Goal: Task Accomplishment & Management: Use online tool/utility

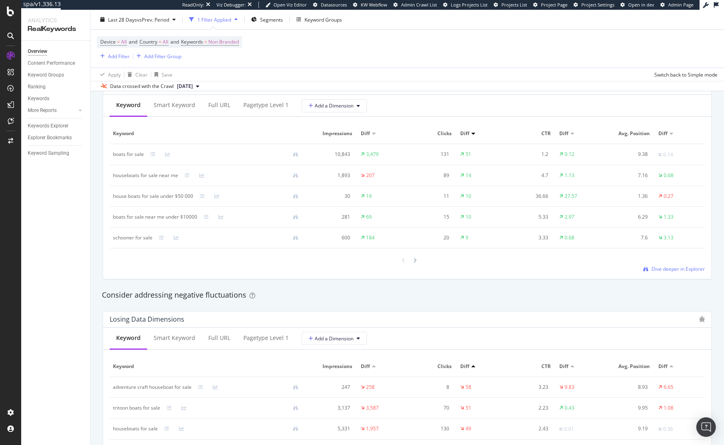
scroll to position [815, 0]
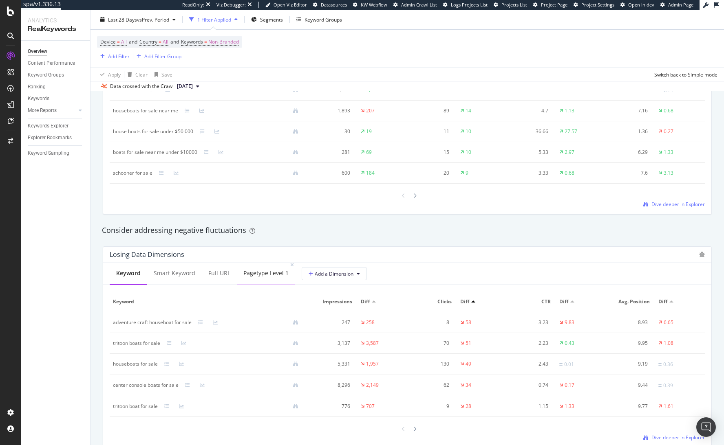
click at [260, 278] on div "pagetype Level 1" at bounding box center [266, 274] width 58 height 22
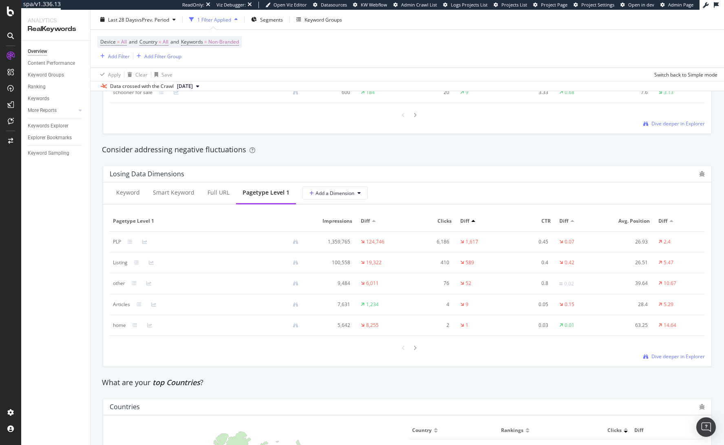
scroll to position [896, 0]
click at [149, 19] on span "vs Prev. Period" at bounding box center [153, 19] width 32 height 7
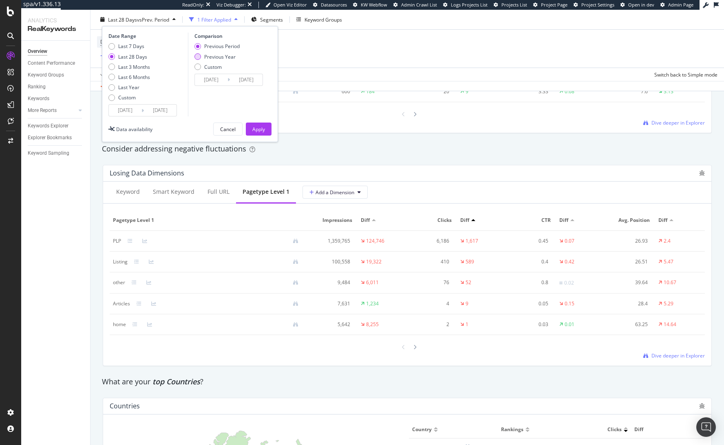
click at [206, 58] on div "Previous Year" at bounding box center [219, 56] width 31 height 7
type input "2024/07/28"
type input "2024/08/24"
click at [262, 128] on div "Apply" at bounding box center [258, 128] width 13 height 7
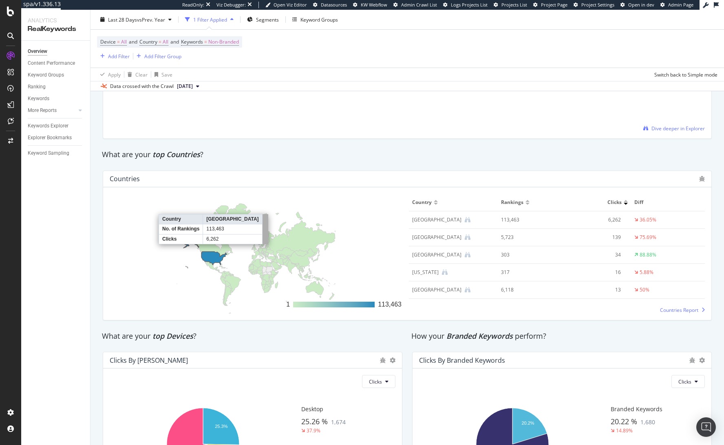
scroll to position [856, 0]
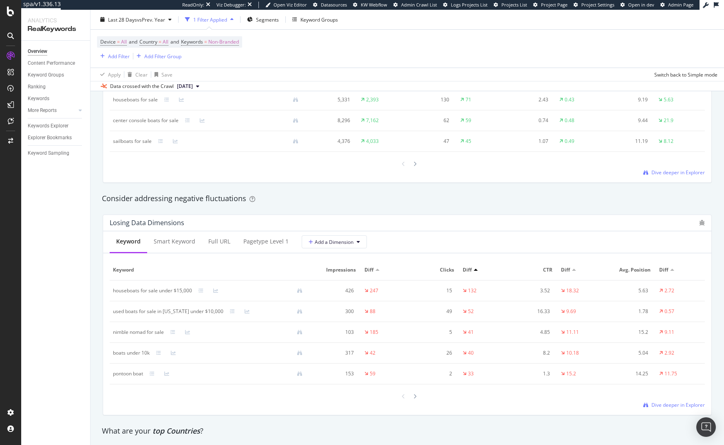
scroll to position [856, 0]
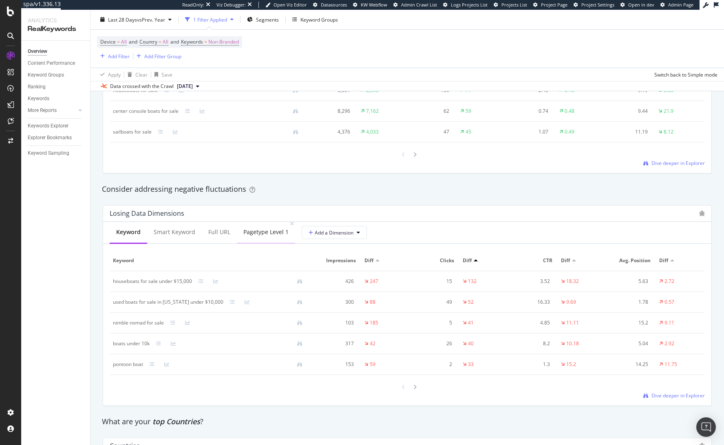
click at [262, 235] on div "pagetype Level 1" at bounding box center [265, 232] width 45 height 8
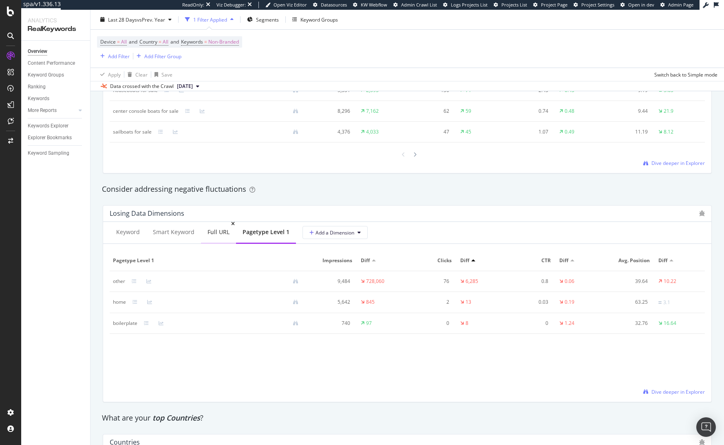
click at [208, 236] on div "Full URL" at bounding box center [218, 232] width 22 height 8
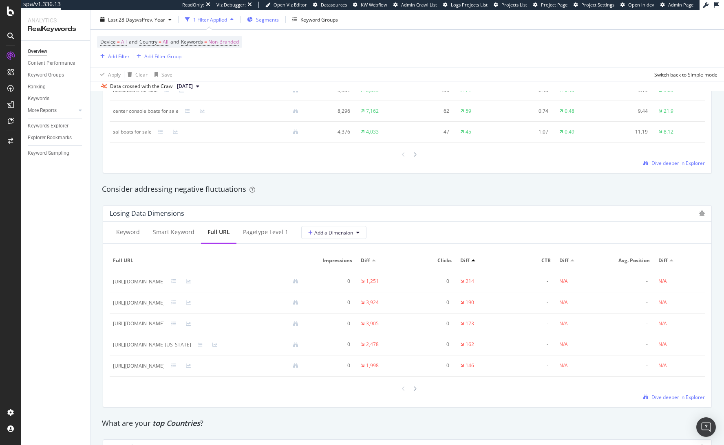
click at [270, 19] on span "Segments" at bounding box center [267, 19] width 23 height 7
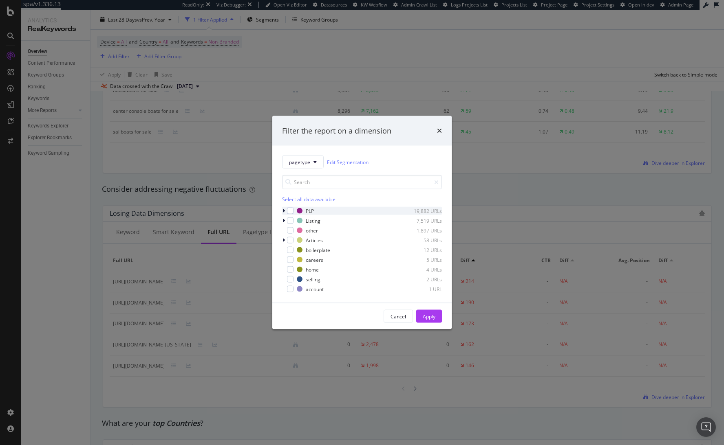
click at [283, 207] on div "modal" at bounding box center [284, 211] width 5 height 8
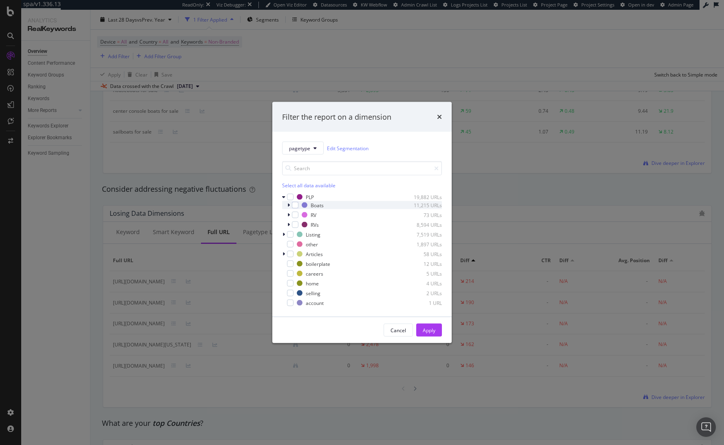
click at [288, 205] on icon "modal" at bounding box center [288, 205] width 2 height 5
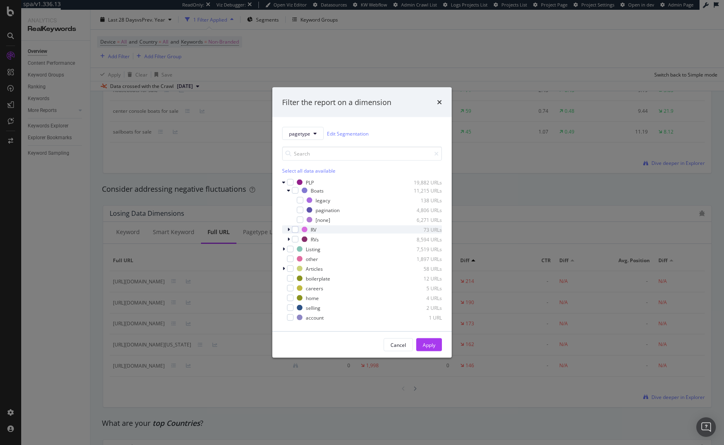
click at [289, 228] on icon "modal" at bounding box center [288, 229] width 2 height 5
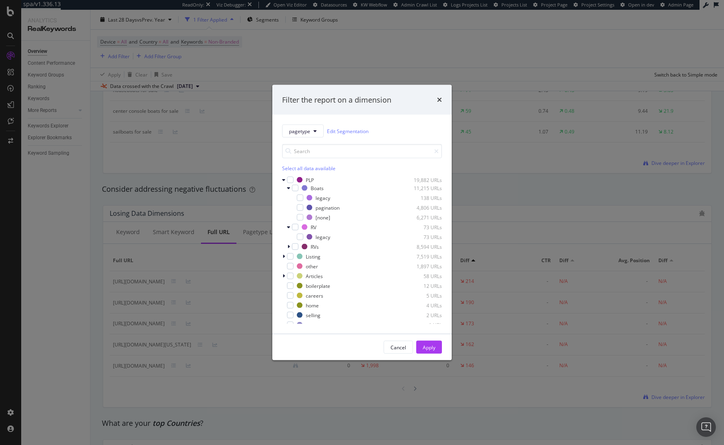
click at [396, 345] on div "Cancel" at bounding box center [397, 347] width 15 height 11
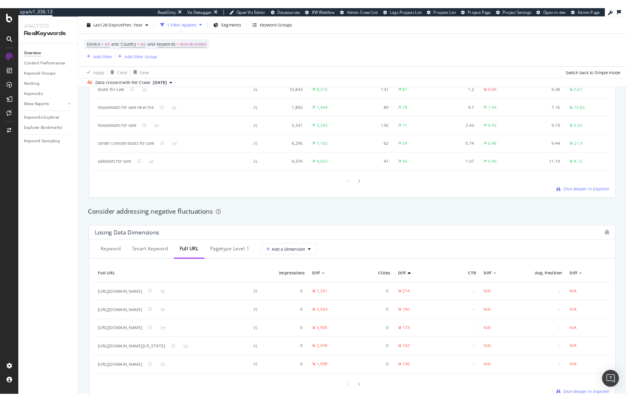
scroll to position [611, 0]
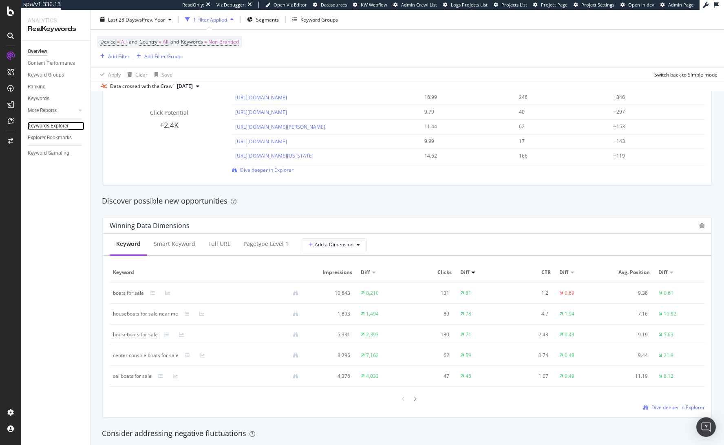
click at [44, 129] on div "Keywords Explorer" at bounding box center [48, 126] width 41 height 9
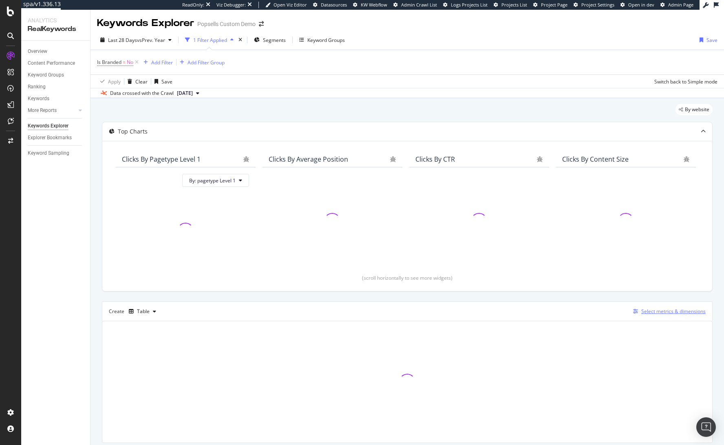
drag, startPoint x: 652, startPoint y: 308, endPoint x: 654, endPoint y: 312, distance: 5.5
click at [654, 312] on div "Select metrics & dimensions" at bounding box center [667, 311] width 76 height 9
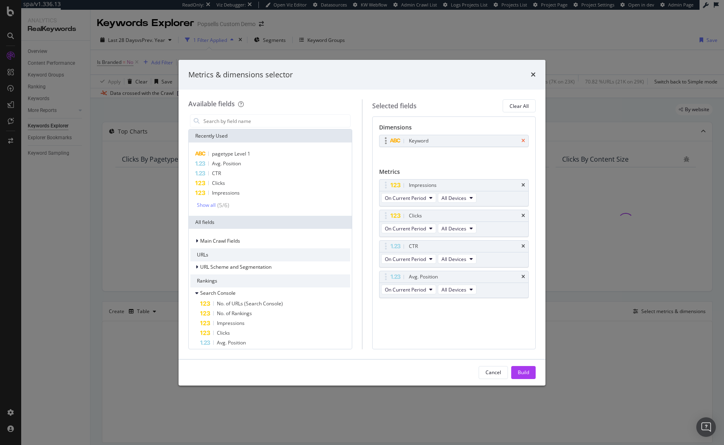
click at [523, 140] on icon "times" at bounding box center [523, 141] width 4 height 5
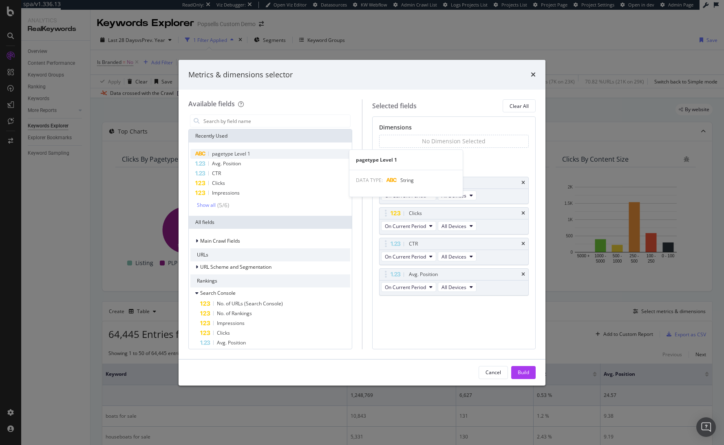
click at [250, 157] on div "pagetype Level 1" at bounding box center [270, 154] width 160 height 10
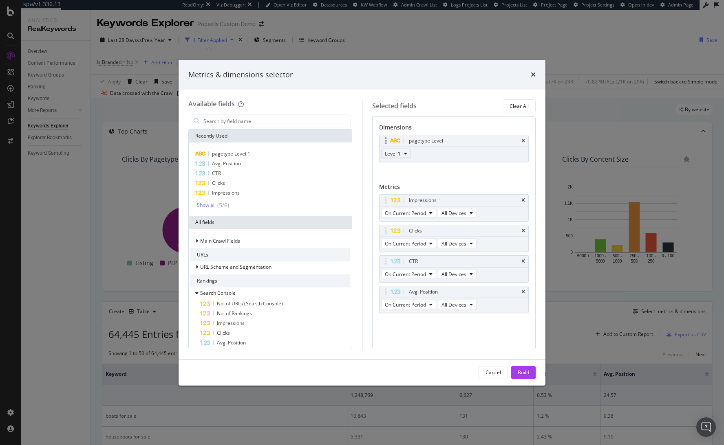
click at [404, 154] on icon "modal" at bounding box center [405, 153] width 3 height 5
click at [404, 196] on span "Level 3" at bounding box center [396, 198] width 16 height 7
click at [522, 368] on div "Build" at bounding box center [522, 373] width 11 height 12
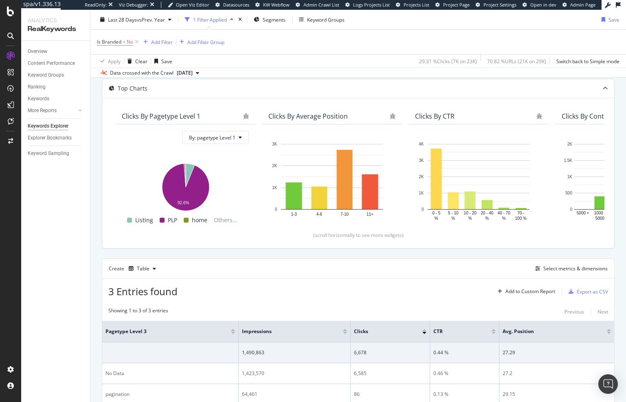
scroll to position [114, 0]
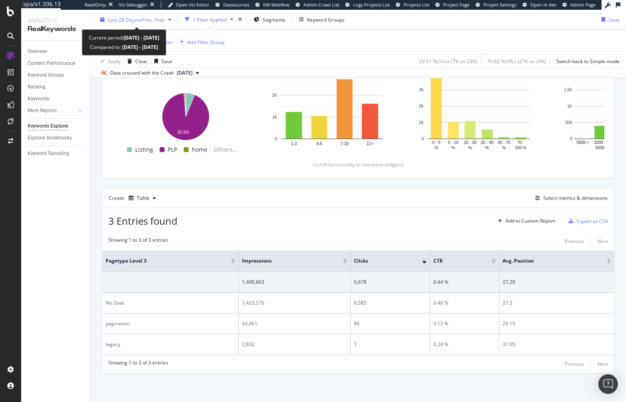
click at [143, 20] on span "vs Prev. Year" at bounding box center [151, 19] width 28 height 7
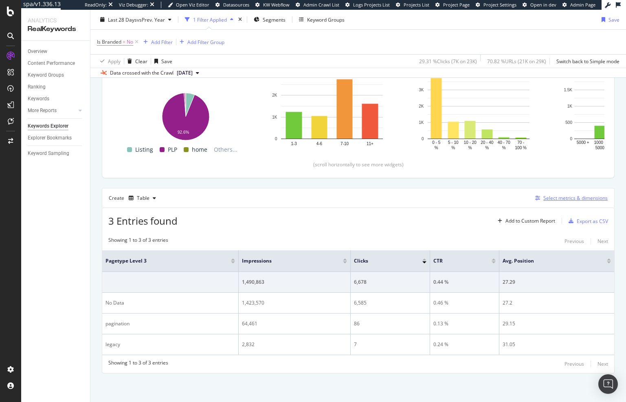
click at [561, 202] on button "Select metrics & dimensions" at bounding box center [570, 198] width 76 height 10
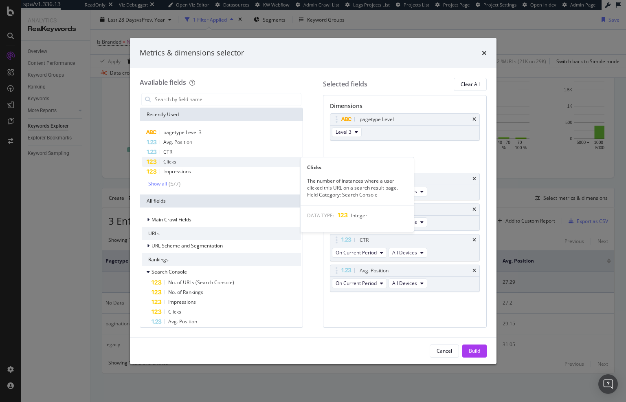
click at [208, 163] on div "Clicks" at bounding box center [222, 162] width 160 height 10
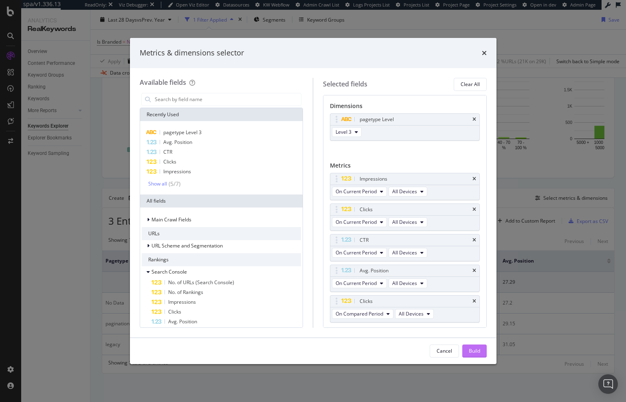
click at [476, 352] on div "Build" at bounding box center [474, 350] width 11 height 7
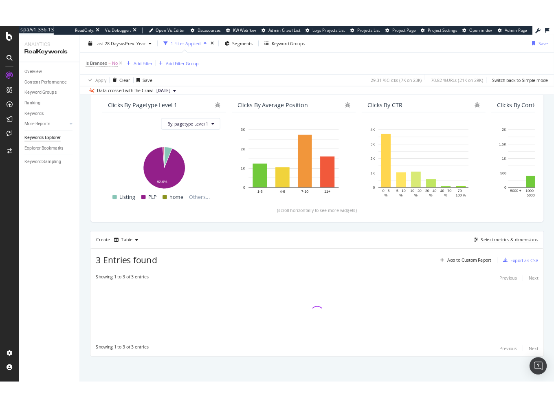
scroll to position [70, 0]
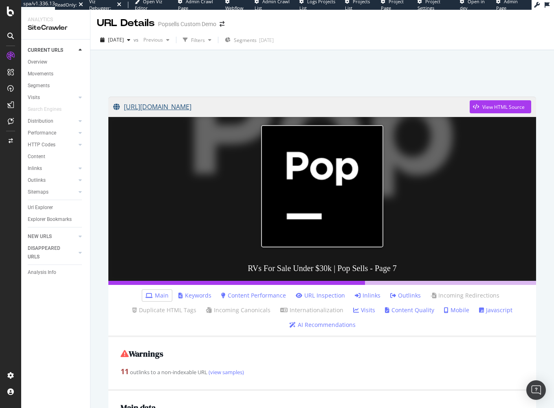
click at [213, 108] on link "[URL][DOMAIN_NAME]" at bounding box center [291, 107] width 356 height 20
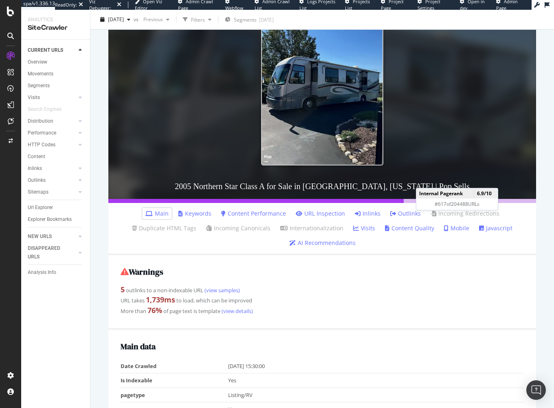
scroll to position [81, 0]
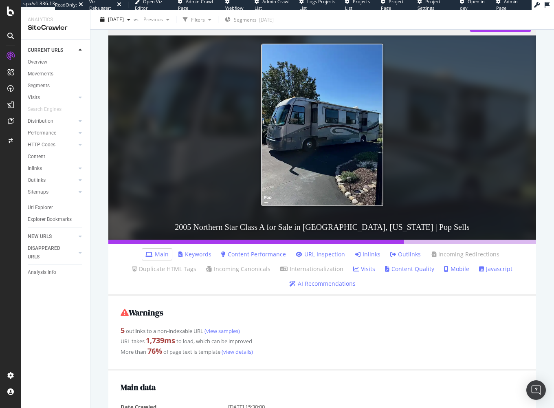
click at [184, 254] on link "Keywords" at bounding box center [194, 254] width 33 height 8
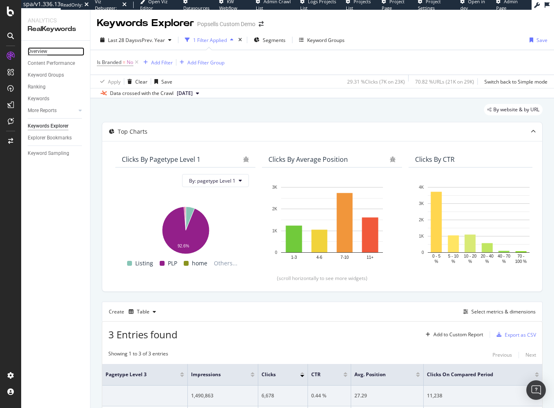
click at [40, 51] on div "Overview" at bounding box center [38, 51] width 20 height 9
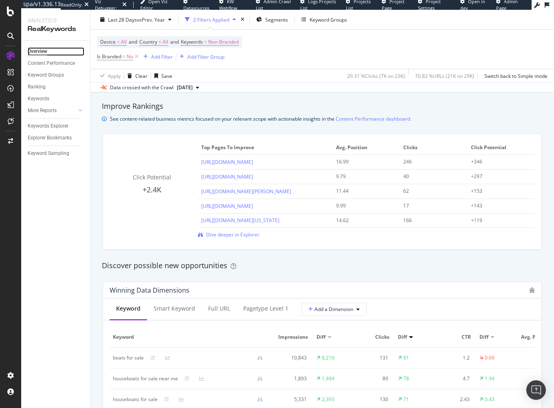
scroll to position [652, 0]
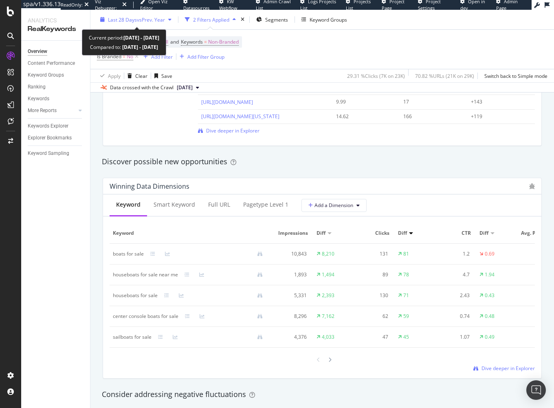
click at [152, 17] on span "vs Prev. Year" at bounding box center [151, 19] width 28 height 7
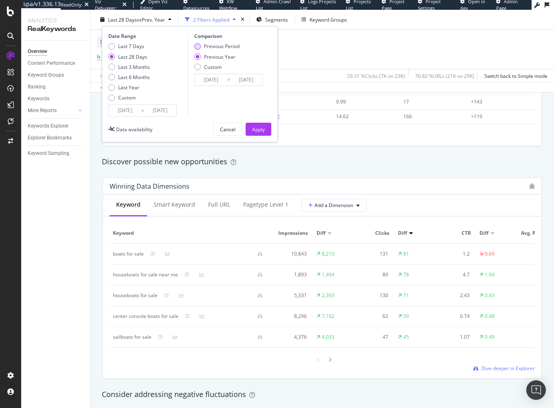
click at [215, 48] on div "Previous Period" at bounding box center [221, 46] width 35 height 7
type input "2025/06/29"
type input "2025/07/26"
click at [255, 126] on div "Apply" at bounding box center [258, 128] width 13 height 7
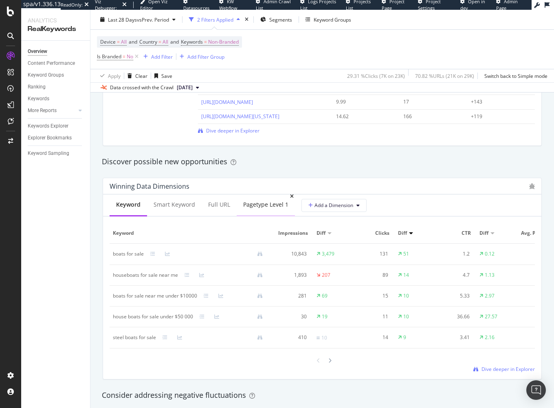
click at [253, 209] on div "pagetype Level 1" at bounding box center [266, 205] width 58 height 22
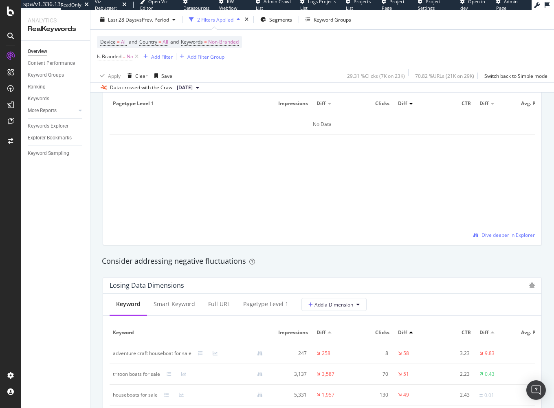
scroll to position [815, 0]
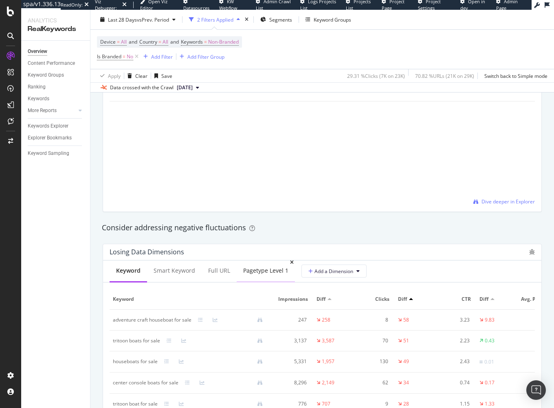
click at [257, 272] on div "pagetype Level 1" at bounding box center [265, 270] width 45 height 8
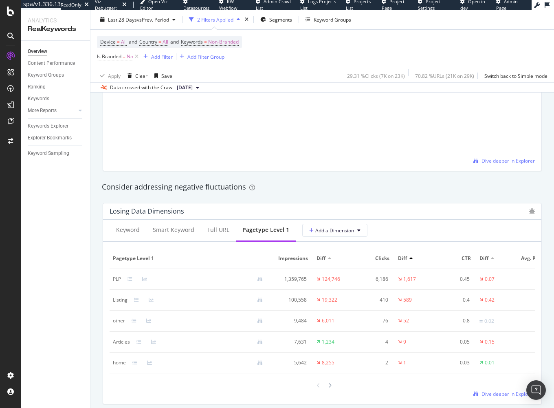
scroll to position [896, 0]
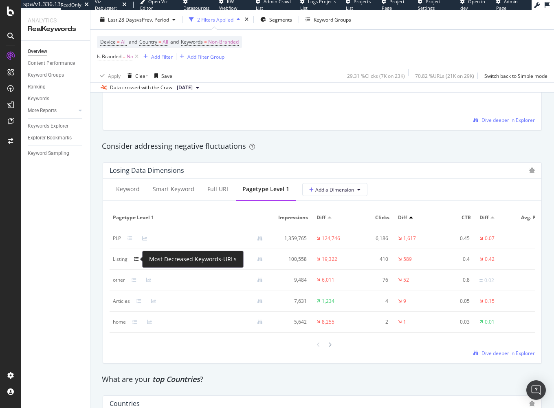
click at [136, 261] on icon at bounding box center [136, 259] width 5 height 5
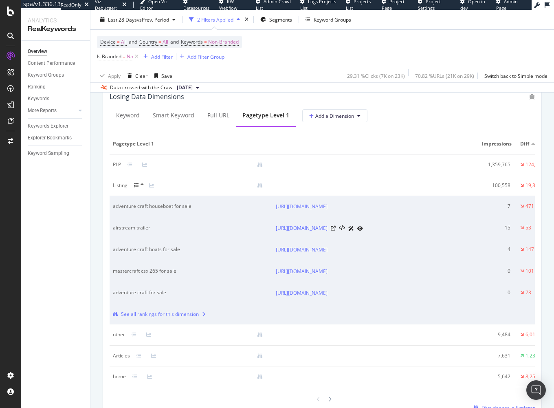
scroll to position [978, 0]
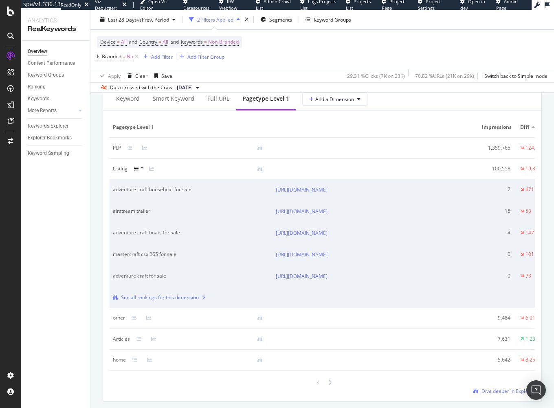
drag, startPoint x: 92, startPoint y: 321, endPoint x: 521, endPoint y: 334, distance: 428.4
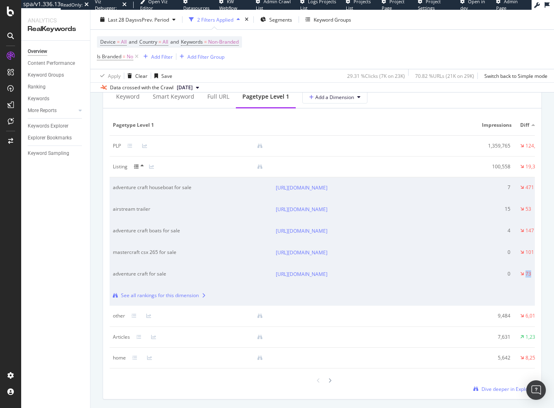
scroll to position [0, 273]
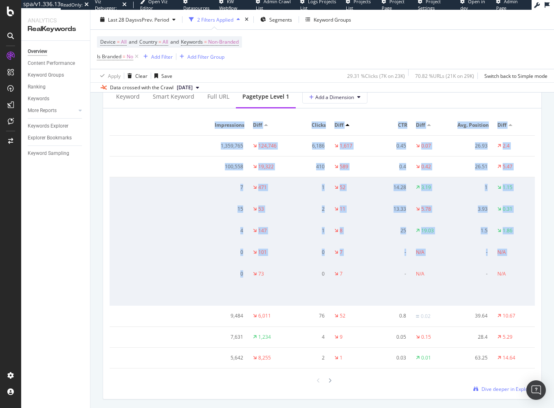
drag, startPoint x: 510, startPoint y: 306, endPoint x: 522, endPoint y: 305, distance: 12.2
click at [537, 305] on div "Losing Data Dimensions Keyword Smart Keyword Full URL pagetype Level 1 Add a Di…" at bounding box center [322, 234] width 449 height 343
click at [480, 277] on div "-" at bounding box center [472, 273] width 31 height 7
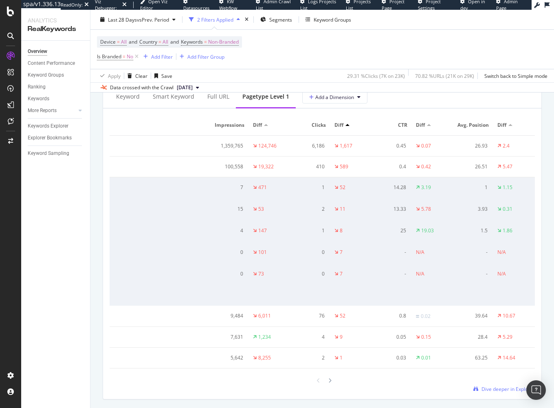
scroll to position [0, 0]
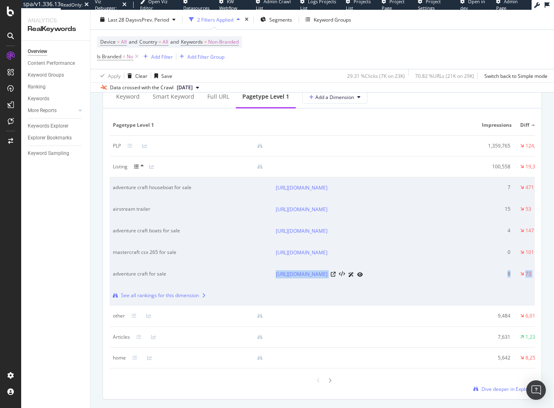
drag, startPoint x: 509, startPoint y: 305, endPoint x: 170, endPoint y: 311, distance: 339.0
click at [170, 285] on tr "adventure craft for sale https://www.popsells.com/boat-for-sale/2008-adventure-…" at bounding box center [456, 275] width 693 height 22
click at [64, 310] on div "Overview Content Performance Keyword Groups Ranking Keywords More Reports Count…" at bounding box center [55, 224] width 69 height 367
click at [150, 166] on icon at bounding box center [151, 166] width 5 height 5
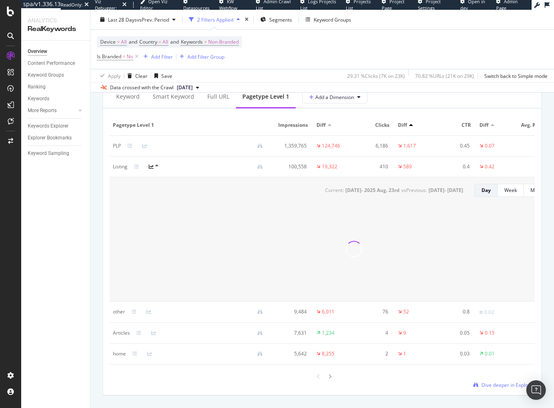
click at [139, 165] on div at bounding box center [141, 166] width 15 height 7
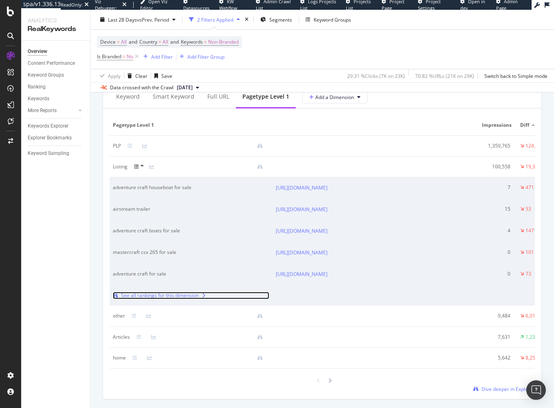
click at [156, 299] on div "See all rankings for this dimension" at bounding box center [160, 295] width 78 height 7
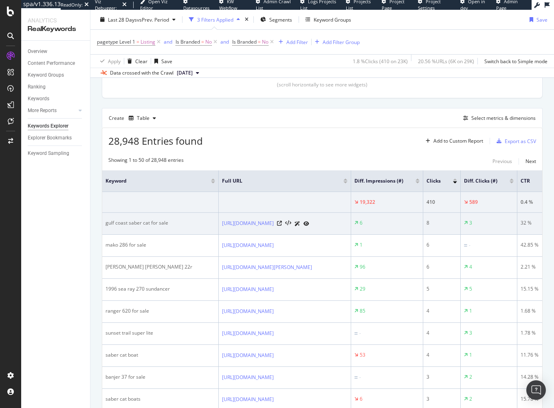
scroll to position [186, 0]
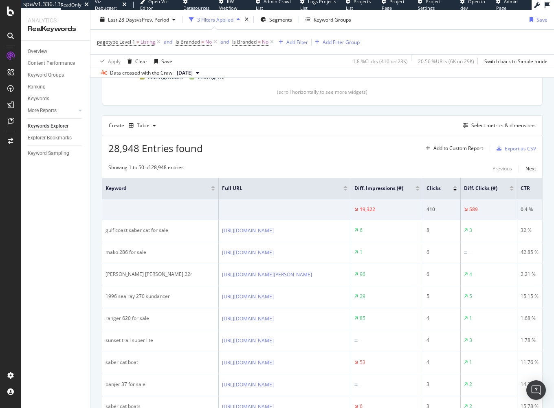
drag, startPoint x: 260, startPoint y: 156, endPoint x: 301, endPoint y: 166, distance: 42.8
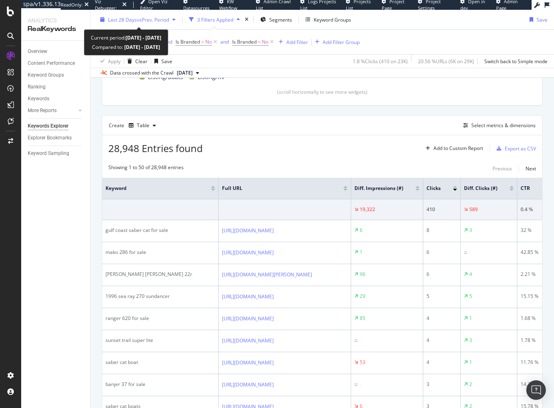
click at [141, 16] on span "vs Prev. Period" at bounding box center [153, 19] width 32 height 7
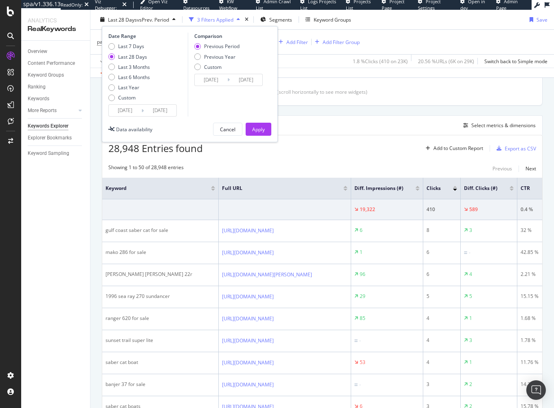
drag, startPoint x: 130, startPoint y: 67, endPoint x: 171, endPoint y: 74, distance: 41.7
click at [131, 67] on div "Last 3 Months" at bounding box center [134, 66] width 32 height 7
type input "2025/05/24"
type input "2025/02/21"
type input "2025/05/23"
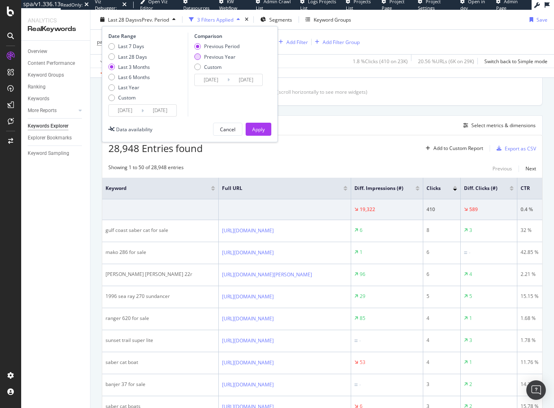
click at [213, 57] on div "Previous Year" at bounding box center [219, 56] width 31 height 7
type input "2024/05/25"
type input "2024/08/24"
click at [264, 128] on div "Apply" at bounding box center [258, 128] width 13 height 7
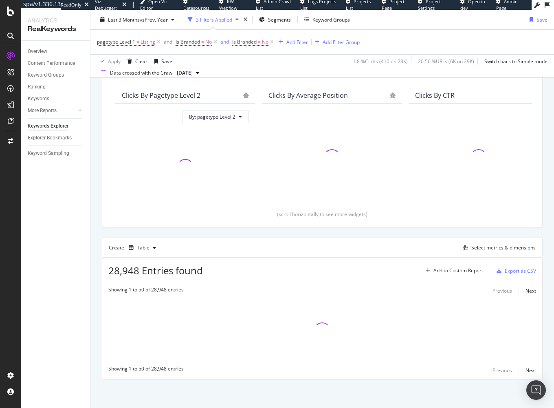
scroll to position [64, 0]
click at [160, 44] on icon at bounding box center [158, 42] width 7 height 8
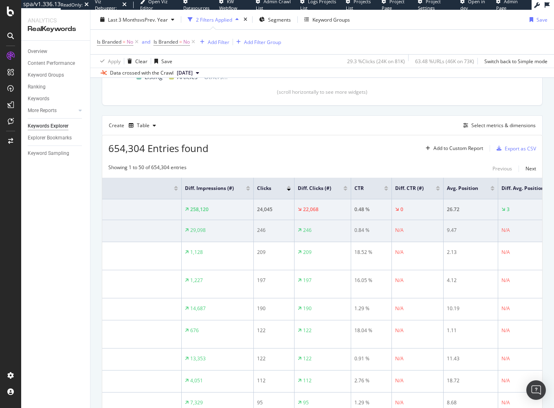
scroll to position [0, 214]
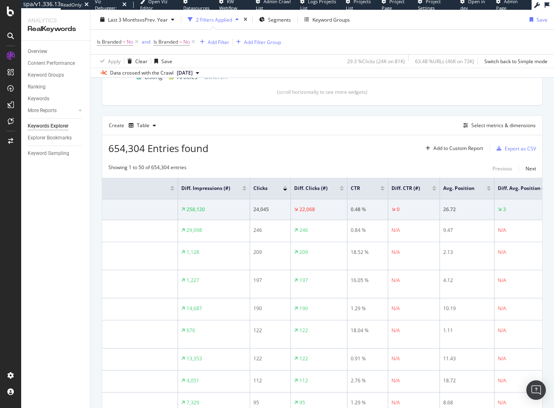
click at [341, 188] on div at bounding box center [342, 187] width 4 height 2
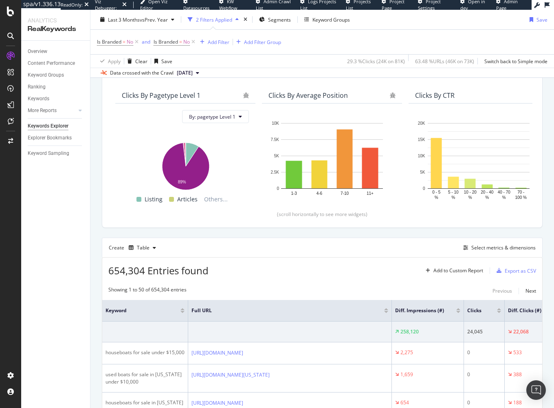
scroll to position [186, 0]
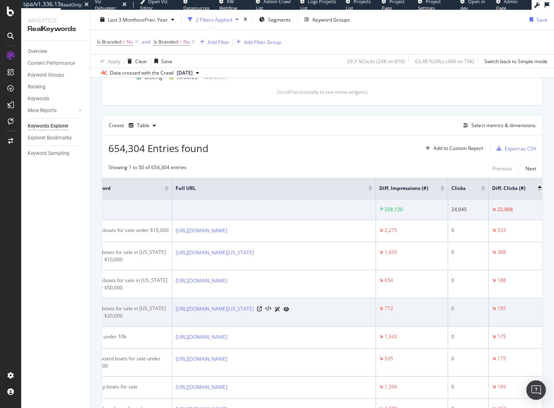
drag, startPoint x: 464, startPoint y: 323, endPoint x: 491, endPoint y: 325, distance: 26.9
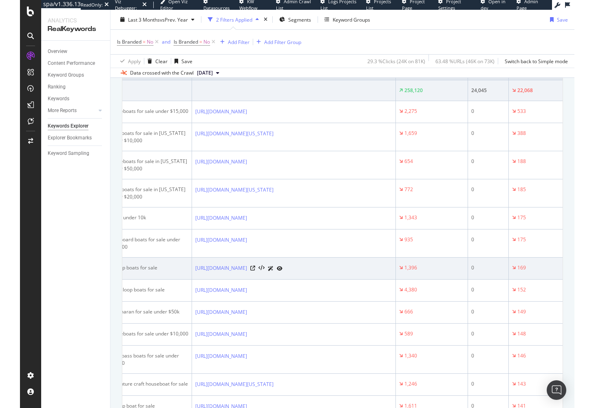
scroll to position [0, 0]
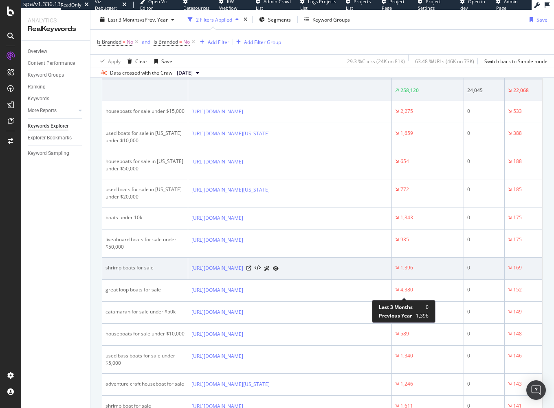
drag, startPoint x: 451, startPoint y: 301, endPoint x: 434, endPoint y: 299, distance: 16.8
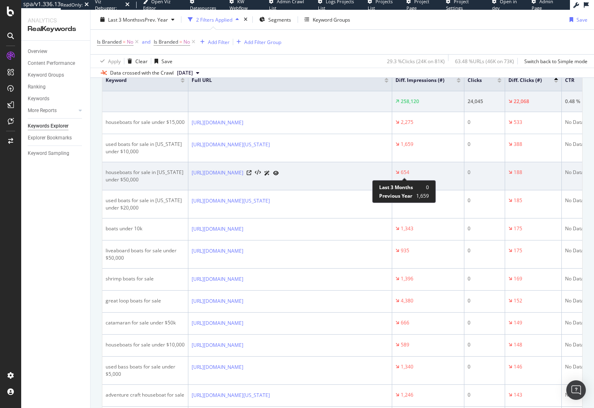
scroll to position [264, 0]
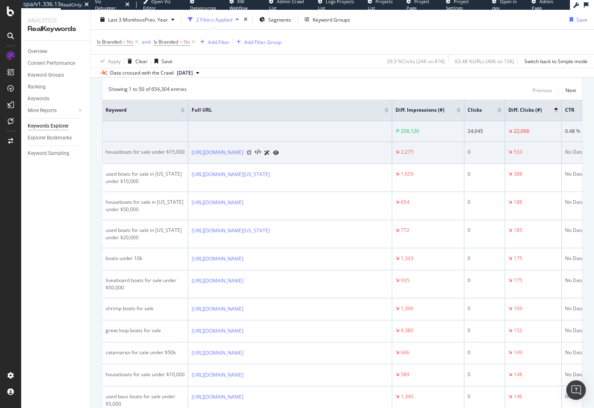
click at [251, 155] on icon at bounding box center [248, 152] width 5 height 5
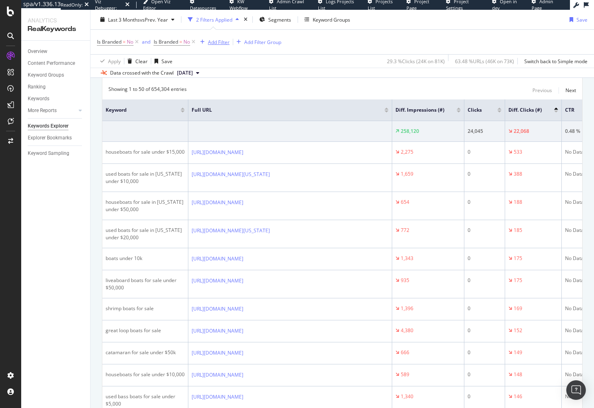
click at [215, 44] on div "Add Filter" at bounding box center [219, 41] width 22 height 7
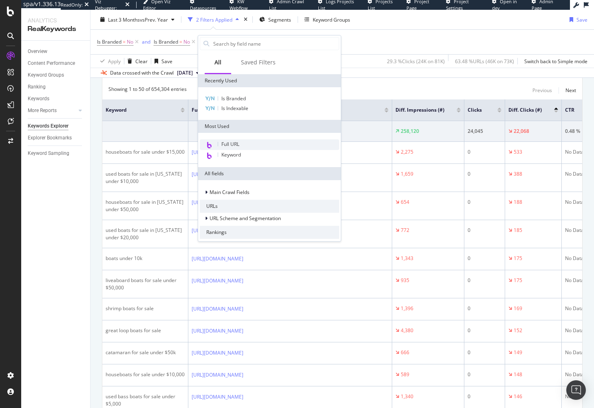
click at [259, 145] on div "Full URL" at bounding box center [269, 144] width 139 height 11
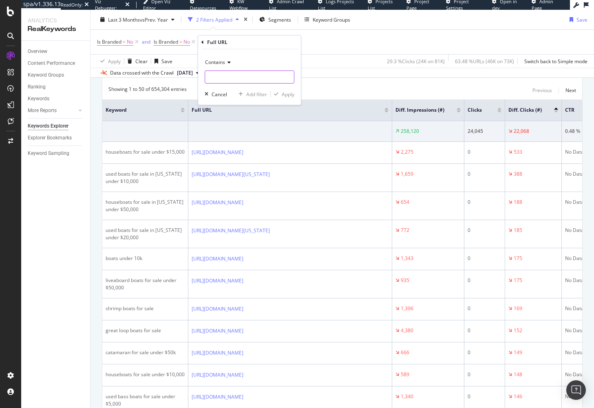
click at [237, 77] on input "text" at bounding box center [249, 76] width 89 height 13
type input "/houseboats"
click at [288, 94] on div "Apply" at bounding box center [288, 94] width 13 height 7
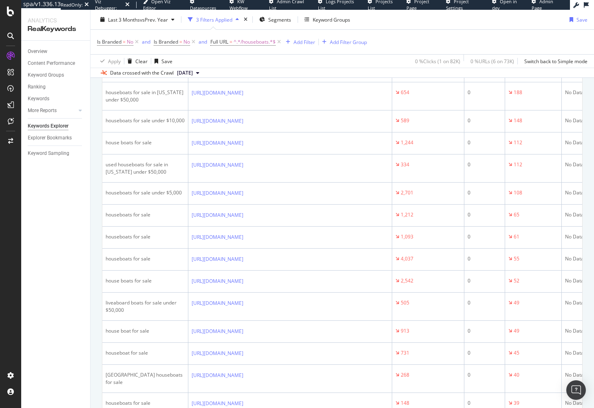
scroll to position [224, 0]
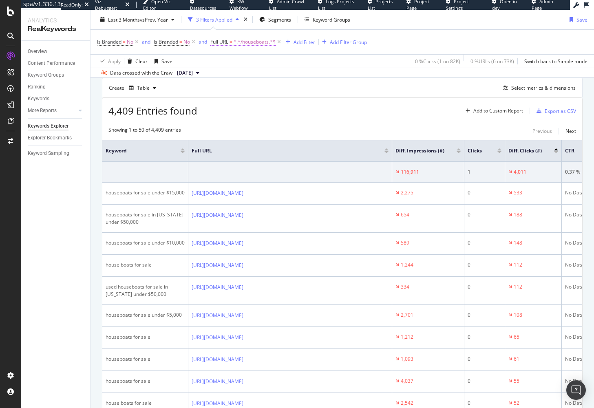
click at [244, 43] on span "^.*/houseboats.*$" at bounding box center [254, 41] width 42 height 11
click at [228, 61] on span "Contains" at bounding box center [228, 60] width 20 height 7
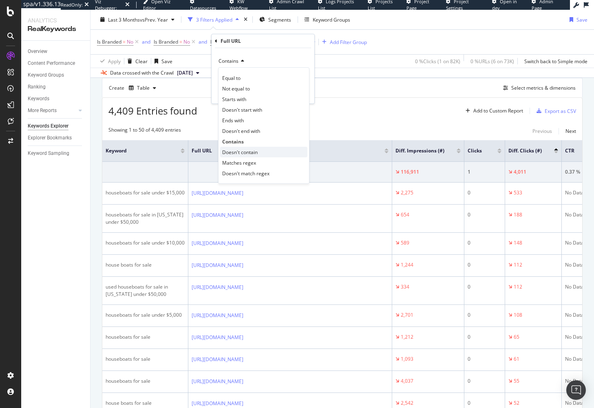
click at [257, 152] on span "Doesn't contain" at bounding box center [239, 152] width 35 height 7
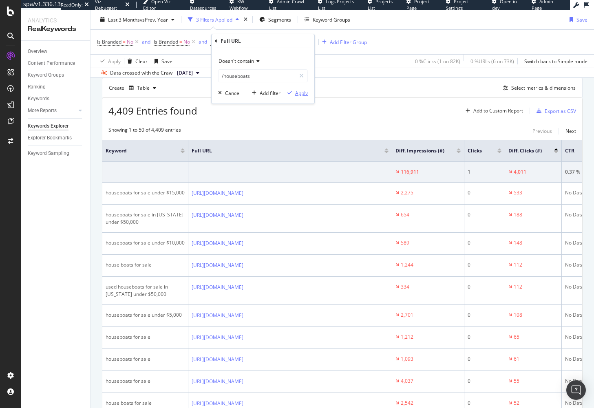
click at [295, 94] on div "Apply" at bounding box center [301, 93] width 13 height 7
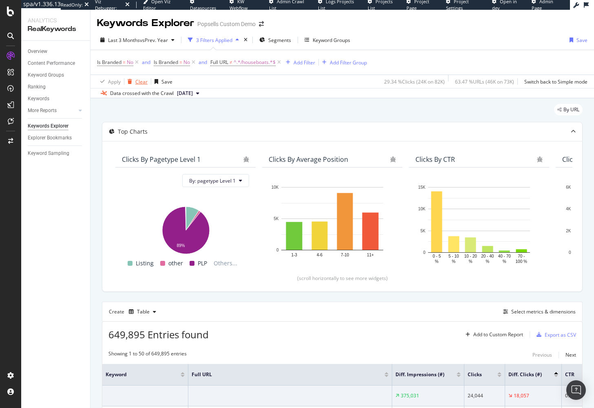
drag, startPoint x: 141, startPoint y: 79, endPoint x: 139, endPoint y: 75, distance: 5.3
click at [140, 78] on div "Clear" at bounding box center [141, 81] width 12 height 7
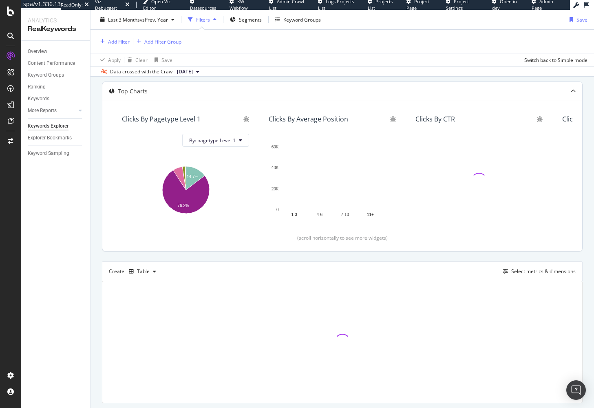
scroll to position [63, 0]
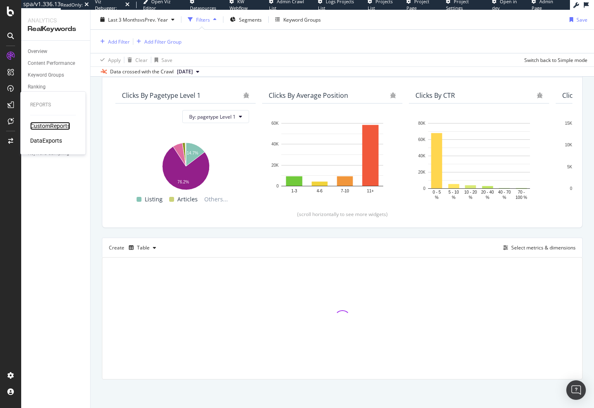
click at [55, 125] on div "CustomReports" at bounding box center [50, 126] width 40 height 8
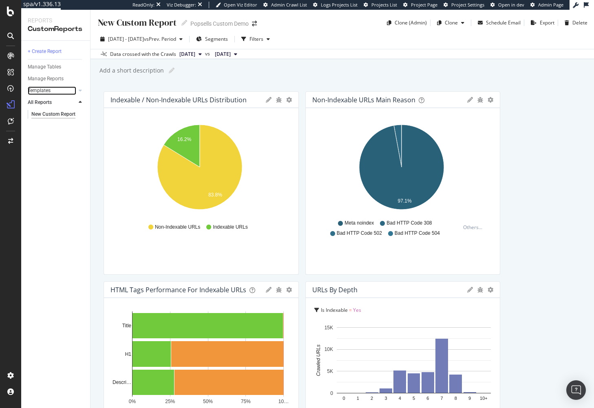
click at [56, 95] on link "Templates" at bounding box center [52, 90] width 48 height 9
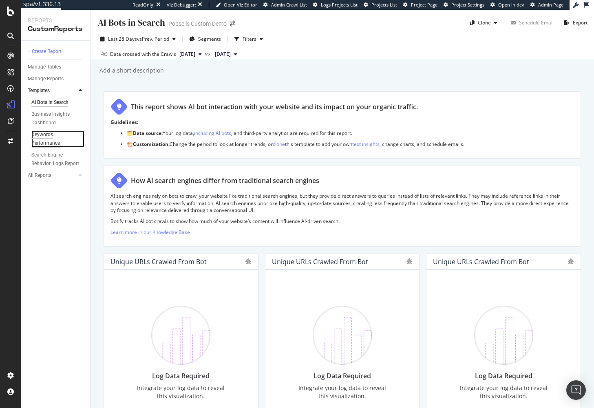
click at [39, 140] on div "Keywords Performance" at bounding box center [54, 138] width 46 height 17
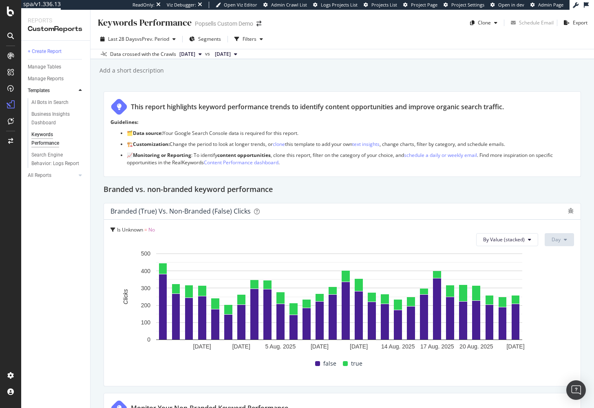
drag, startPoint x: 580, startPoint y: 108, endPoint x: 582, endPoint y: 29, distance: 79.5
click at [195, 53] on span "2025 Aug. 20th" at bounding box center [187, 54] width 16 height 7
click at [343, 81] on div "Keywords Performance Keywords Performance Popsells Custom Demo Clone Schedule E…" at bounding box center [341, 209] width 503 height 398
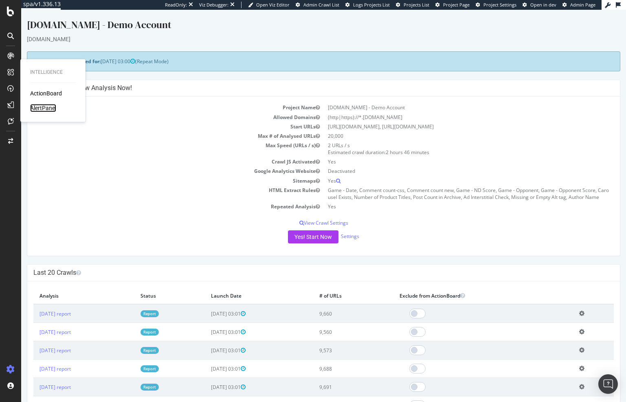
click at [50, 108] on div "AlertPanel" at bounding box center [43, 108] width 26 height 8
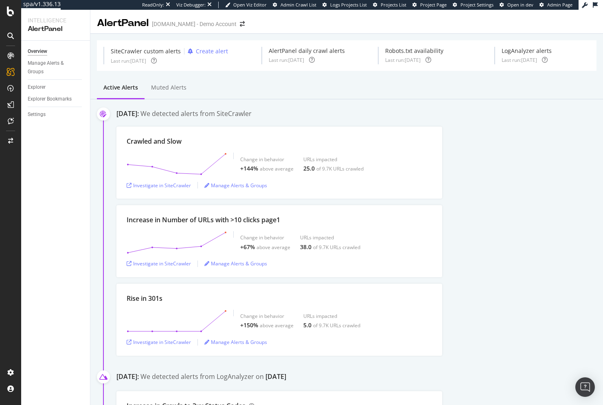
click at [512, 114] on div "[DATE]: We detected alerts from SiteCrawler" at bounding box center [360, 114] width 487 height 11
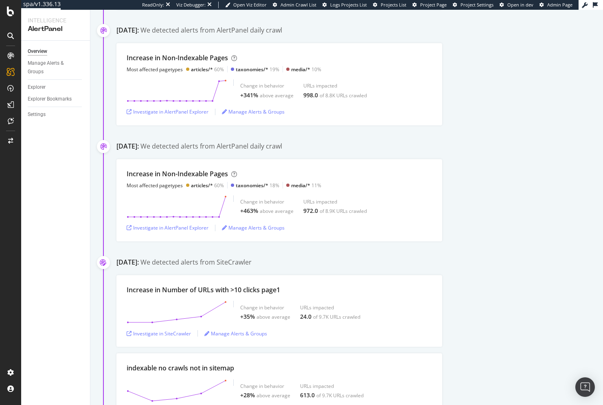
scroll to position [1589, 0]
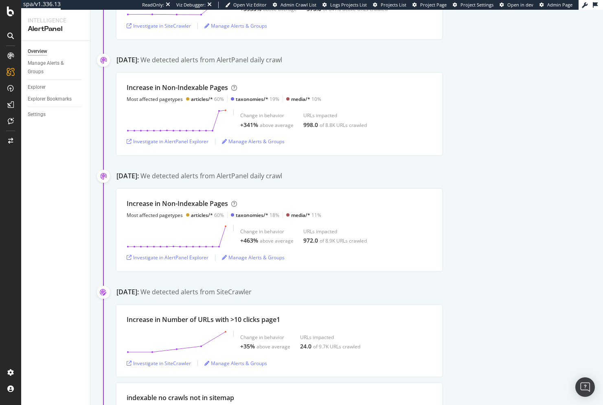
click at [505, 219] on div "Increase in Non-Indexable Pages Most affected pagetypes articles/* 60% taxonomi…" at bounding box center [360, 230] width 487 height 82
click at [515, 236] on div "Increase in Non-Indexable Pages Most affected pagetypes articles/* 60% taxonomi…" at bounding box center [360, 230] width 487 height 82
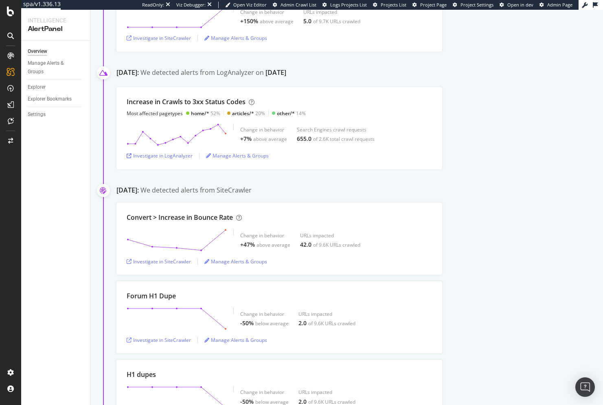
scroll to position [0, 0]
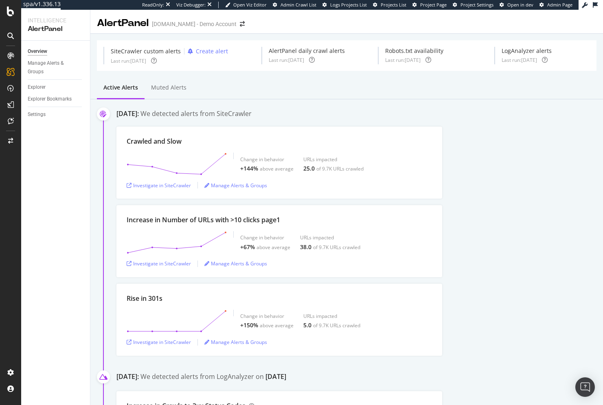
drag, startPoint x: 491, startPoint y: 284, endPoint x: 494, endPoint y: 98, distance: 186.2
drag, startPoint x: 56, startPoint y: 62, endPoint x: 62, endPoint y: 62, distance: 5.7
click at [56, 62] on div "Manage Alerts & Groups" at bounding box center [52, 67] width 49 height 17
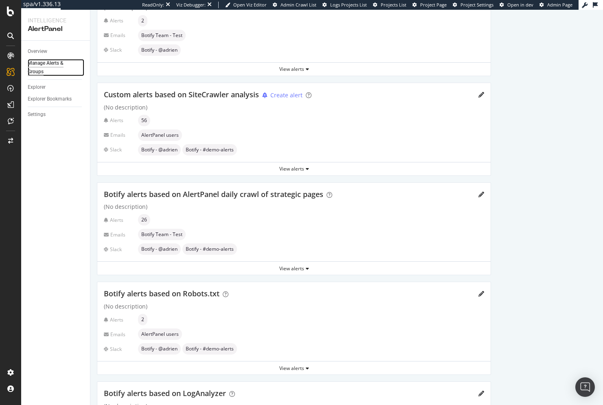
scroll to position [122, 0]
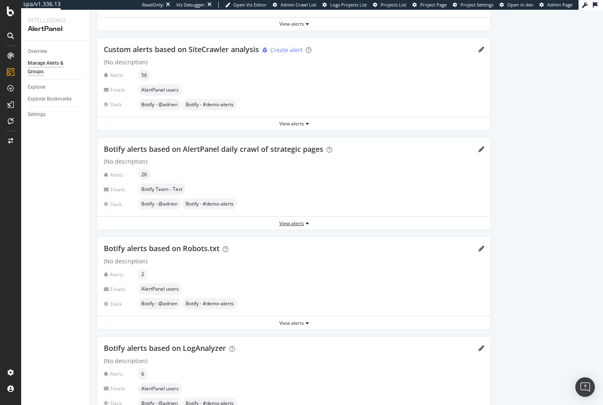
click at [306, 227] on div "View alerts" at bounding box center [294, 223] width 394 height 12
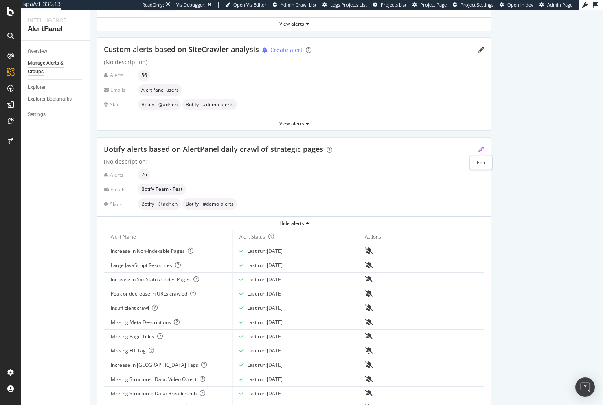
click at [480, 147] on icon "pencil" at bounding box center [482, 150] width 6 height 6
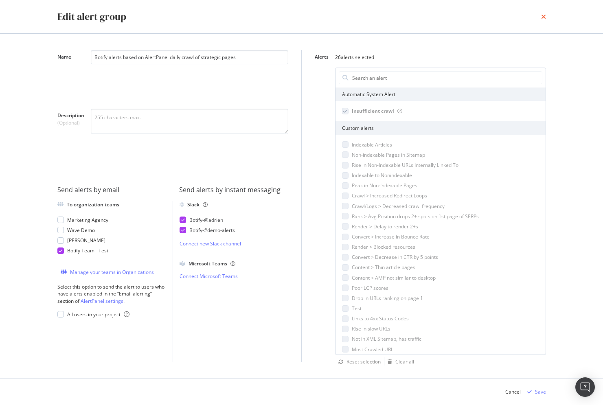
click at [544, 16] on icon "times" at bounding box center [543, 16] width 5 height 7
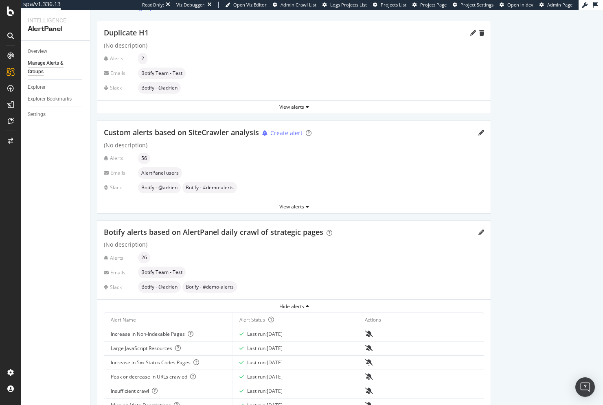
scroll to position [0, 0]
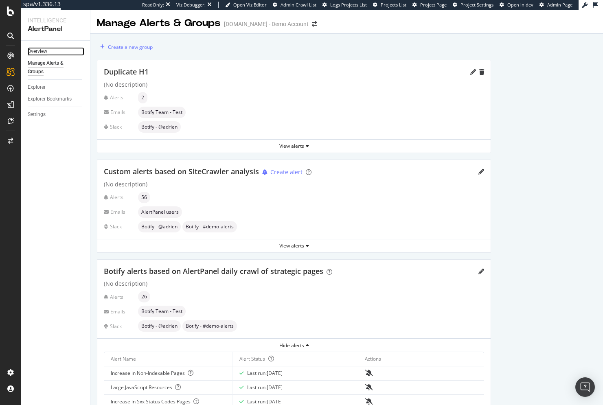
click at [38, 50] on div "Overview" at bounding box center [38, 51] width 20 height 9
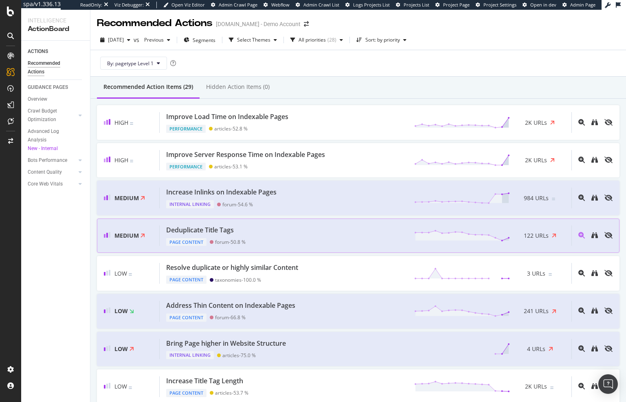
click at [287, 235] on div "Deduplicate Title Tags Page Content forum - 50.8 % 122 URLs" at bounding box center [366, 235] width 412 height 21
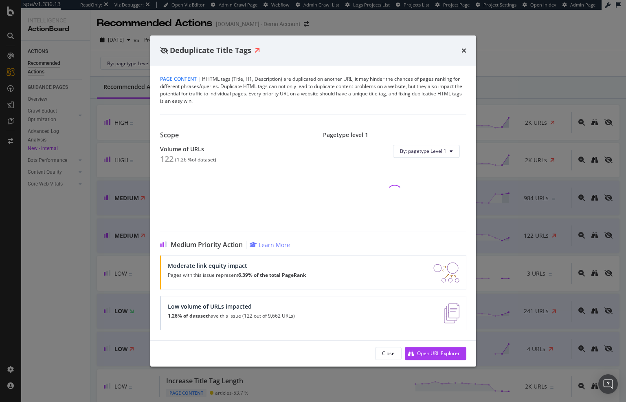
click at [74, 268] on div "Deduplicate Title Tags Page Content | If HTML tags (Title, H1, Description) are…" at bounding box center [313, 201] width 626 height 402
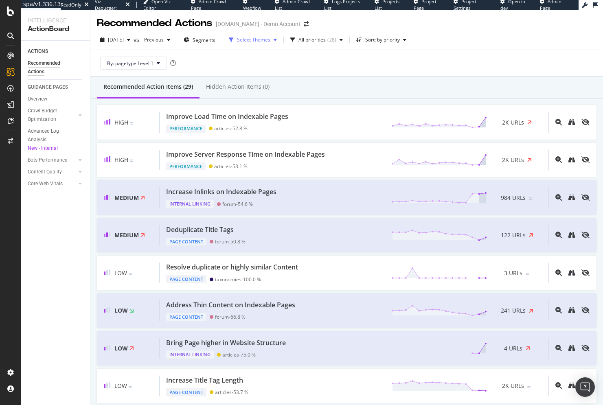
click at [266, 38] on div "Select Themes" at bounding box center [253, 39] width 33 height 5
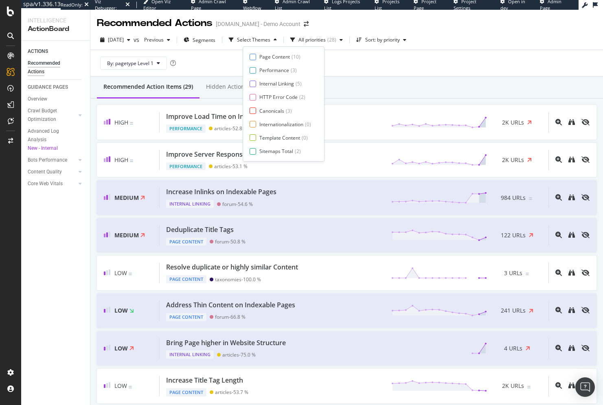
click at [381, 87] on div "Recommended Action Items (29) Hidden Action Items (0)" at bounding box center [346, 88] width 513 height 22
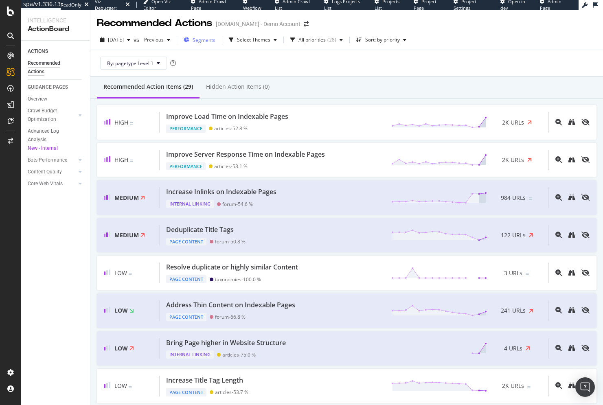
click at [216, 46] on div "Segments" at bounding box center [200, 40] width 32 height 12
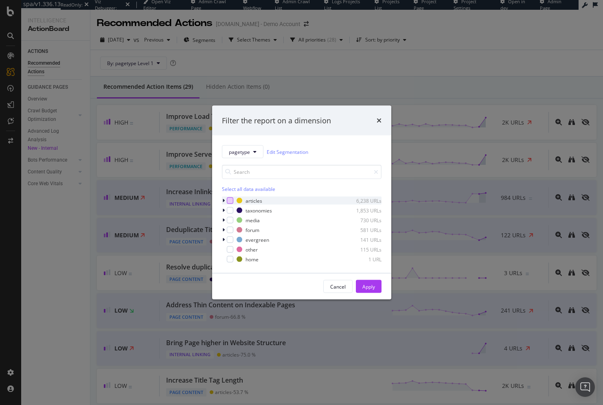
click at [229, 201] on div "modal" at bounding box center [230, 201] width 7 height 7
click at [361, 278] on div "Cancel Apply" at bounding box center [301, 287] width 179 height 26
click at [368, 286] on div "Apply" at bounding box center [369, 286] width 13 height 7
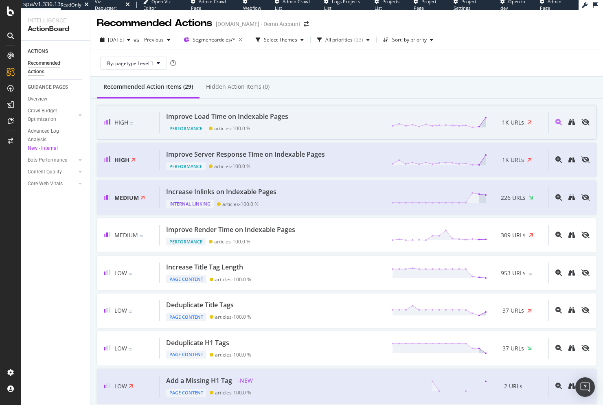
click at [280, 125] on div "Performance articles - 100.0 %" at bounding box center [228, 126] width 125 height 11
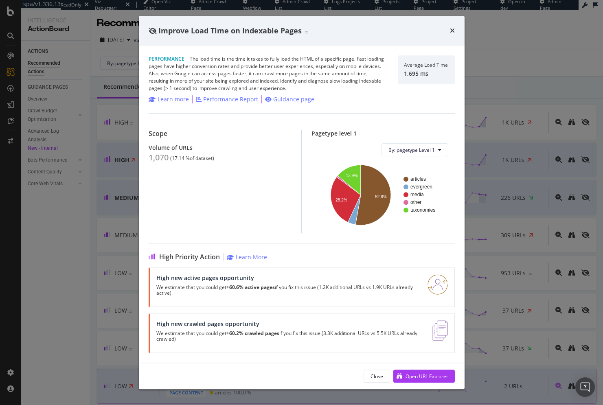
click at [372, 380] on div "Close" at bounding box center [377, 376] width 13 height 11
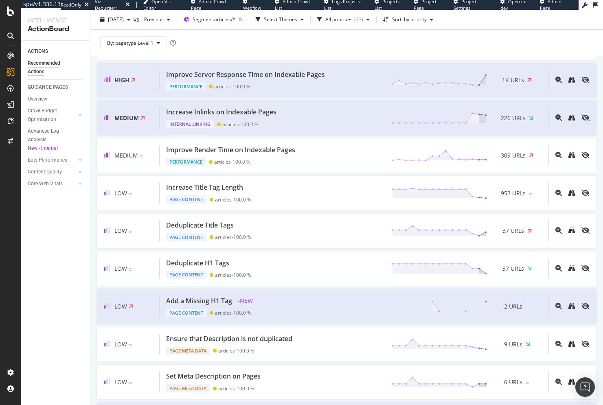
scroll to position [81, 0]
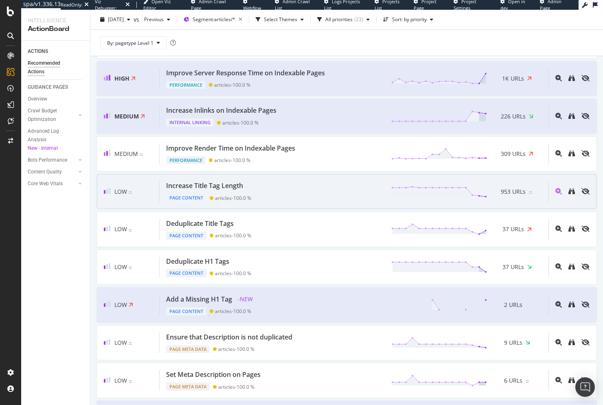
click at [278, 196] on div "Increase Title Tag Length Page Content articles - 100.0 % 953 URLs" at bounding box center [354, 191] width 389 height 21
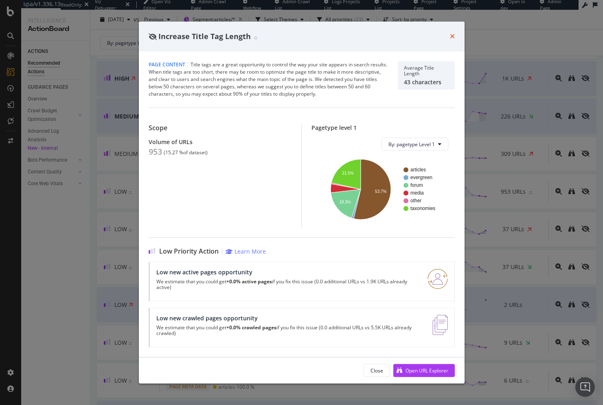
click at [452, 36] on icon "times" at bounding box center [452, 36] width 5 height 7
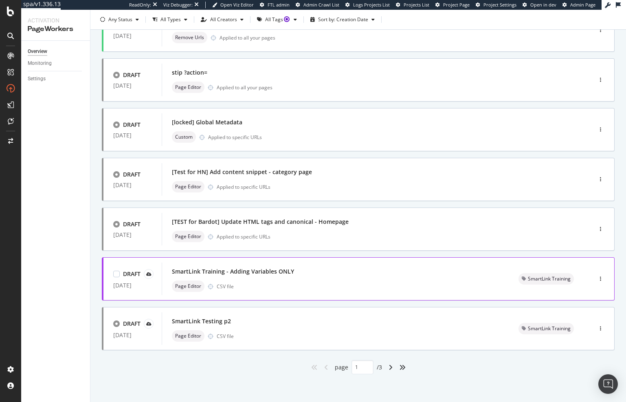
scroll to position [225, 0]
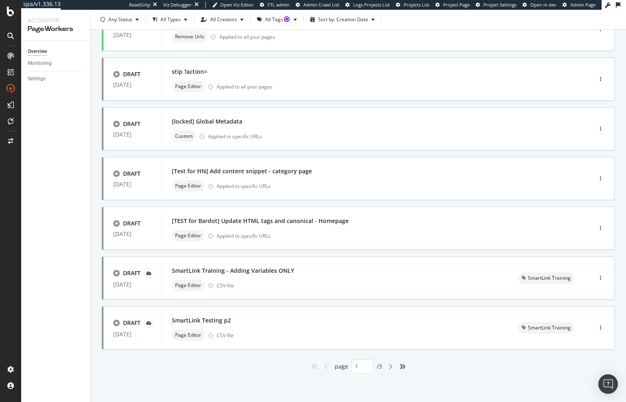
click at [389, 367] on icon "angle-right" at bounding box center [391, 366] width 4 height 7
type input "2"
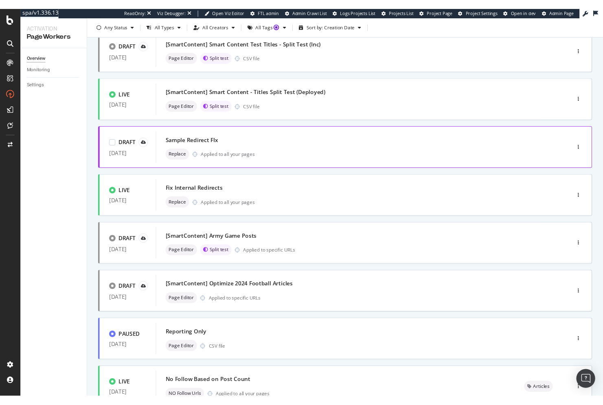
scroll to position [204, 0]
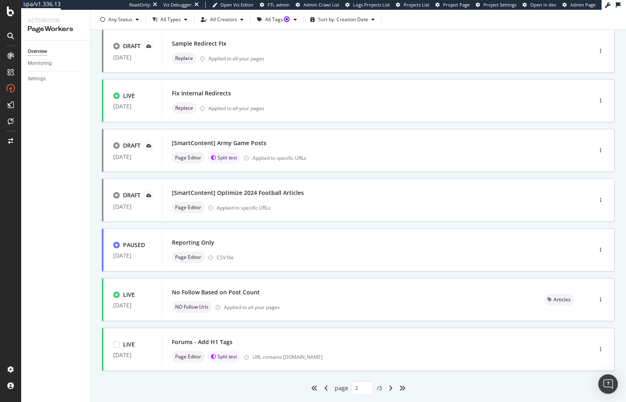
drag, startPoint x: 368, startPoint y: 346, endPoint x: 10, endPoint y: 328, distance: 358.6
click at [10, 328] on div at bounding box center [11, 205] width 20 height 313
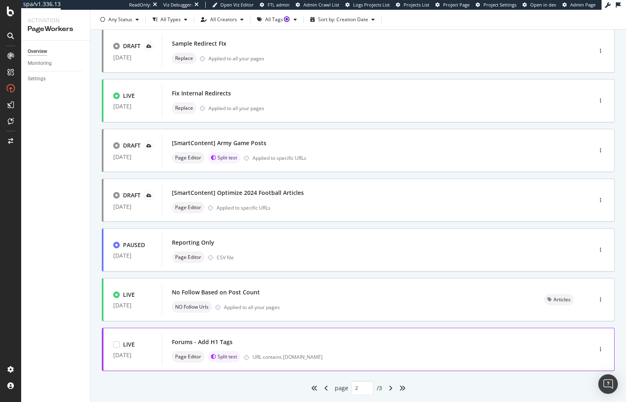
click at [193, 339] on div "Forums - Add H1 Tags" at bounding box center [202, 342] width 61 height 8
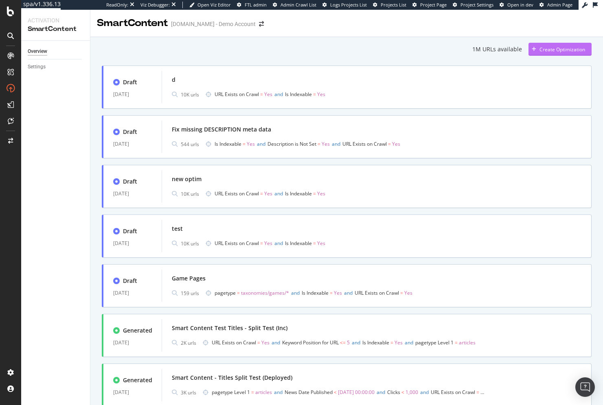
click at [530, 53] on div "Create Optimization" at bounding box center [557, 49] width 57 height 12
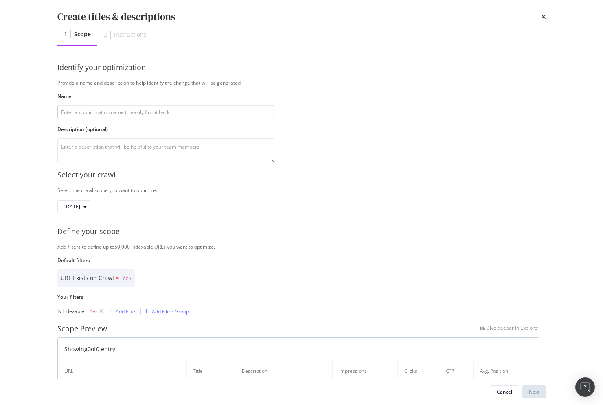
click at [222, 115] on input "modal" at bounding box center [165, 112] width 217 height 14
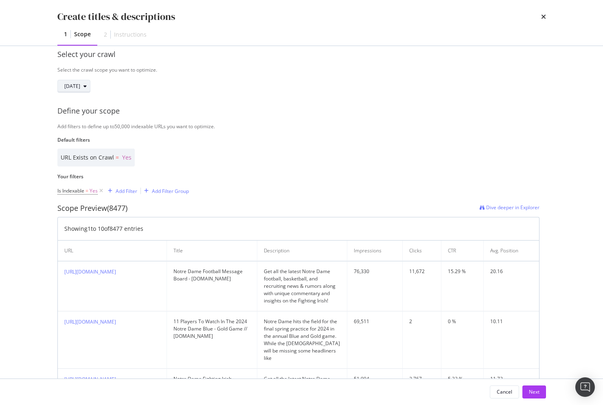
scroll to position [122, 0]
type input "too short titles"
click at [121, 189] on div "Add Filter" at bounding box center [127, 189] width 22 height 7
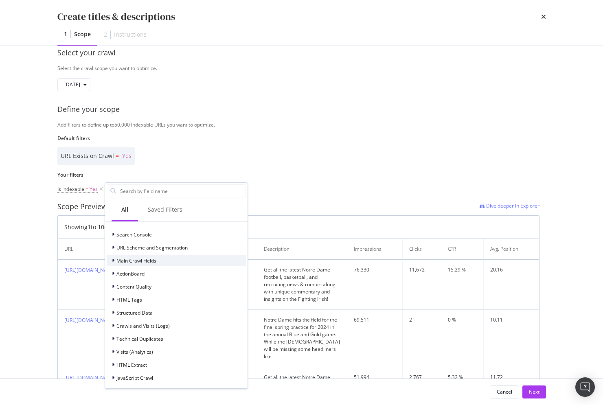
scroll to position [57, 0]
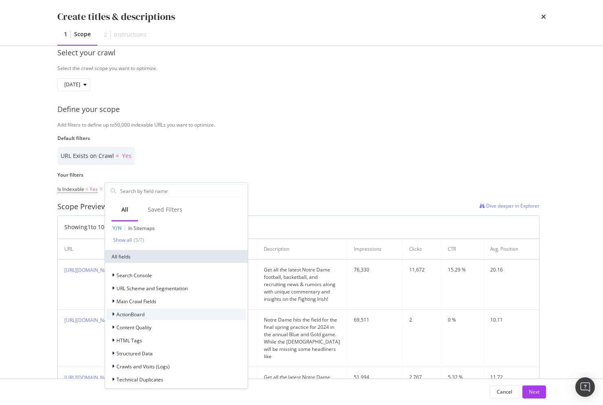
click at [157, 314] on div "ActionBoard" at bounding box center [176, 314] width 139 height 11
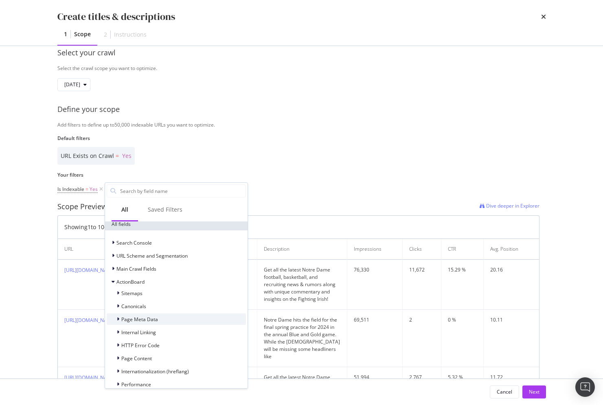
scroll to position [97, 0]
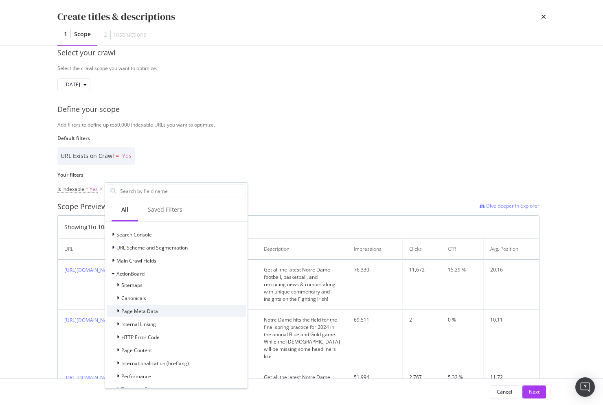
click at [170, 315] on div "Page Meta Data" at bounding box center [176, 311] width 139 height 11
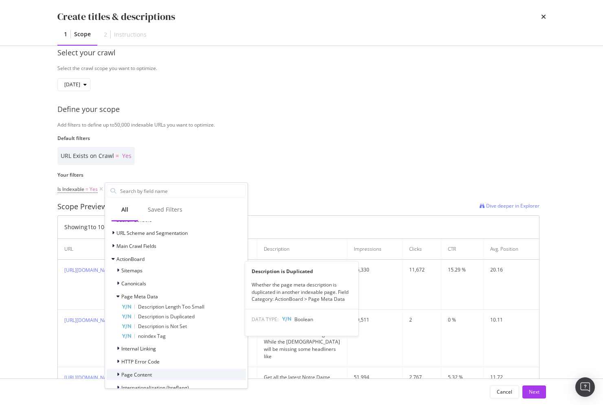
scroll to position [138, 0]
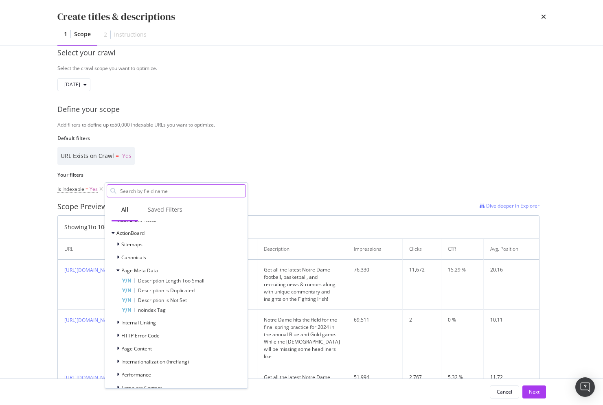
click at [176, 191] on input "Name" at bounding box center [182, 191] width 126 height 12
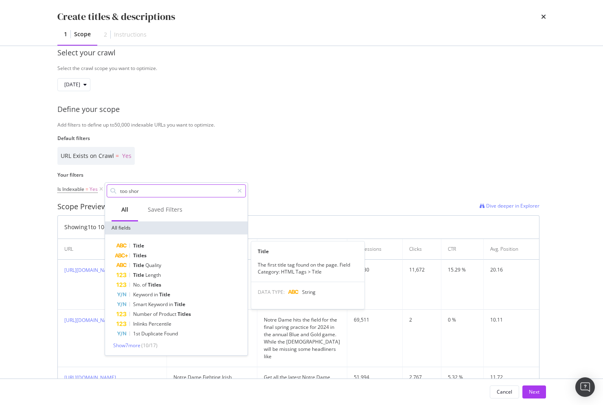
type input "too short"
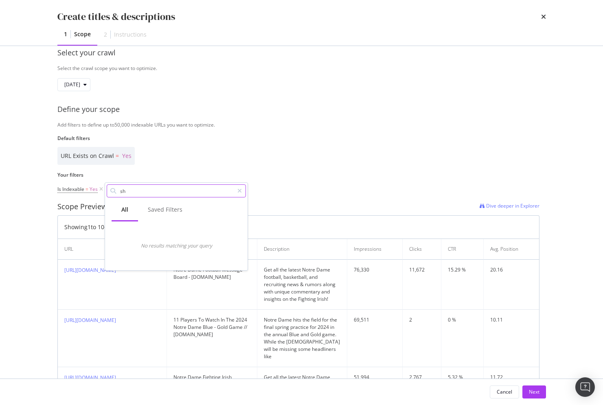
type input "s"
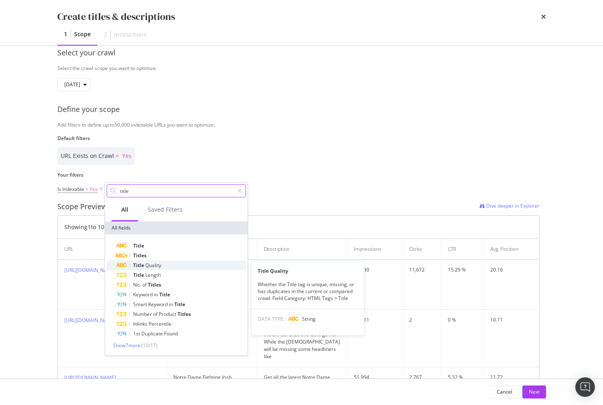
type input "title"
click at [175, 264] on div "Title Quality" at bounding box center [182, 266] width 130 height 10
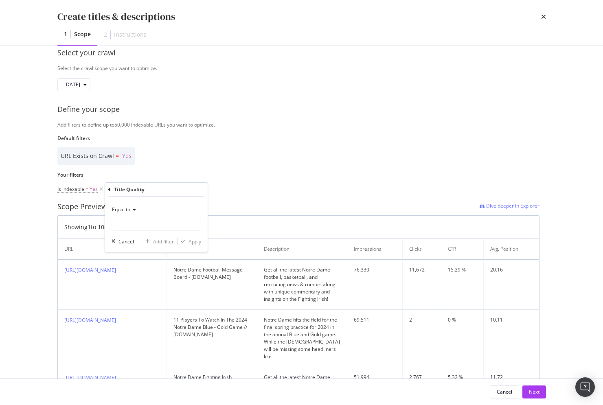
click at [125, 209] on span "Equal to" at bounding box center [121, 209] width 18 height 7
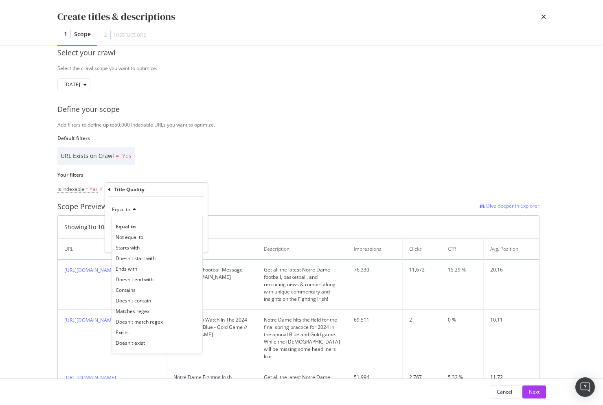
click at [147, 209] on div "Equal to" at bounding box center [157, 209] width 90 height 13
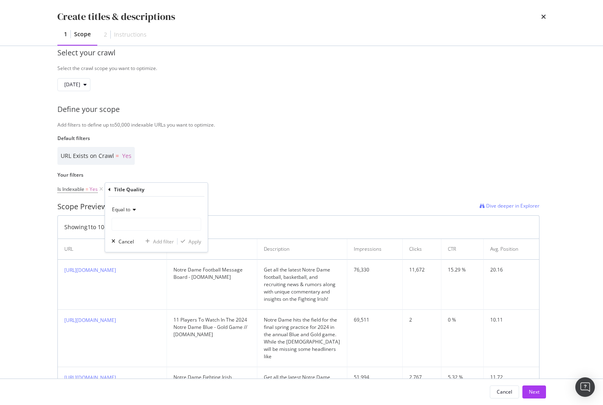
click at [110, 191] on icon "modal" at bounding box center [109, 189] width 2 height 5
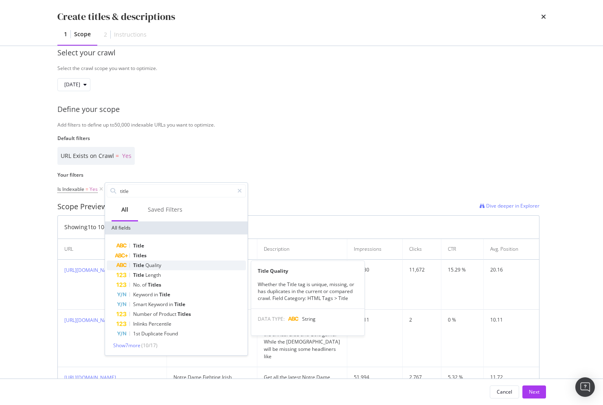
click at [165, 268] on div "Title Quality" at bounding box center [182, 266] width 130 height 10
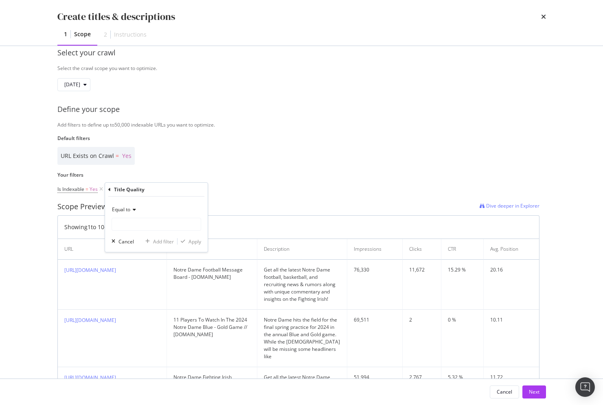
click at [109, 189] on icon "modal" at bounding box center [109, 189] width 2 height 5
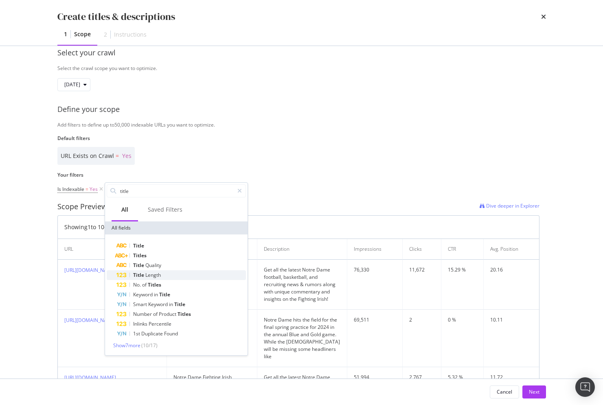
click at [143, 276] on span "Title" at bounding box center [139, 275] width 12 height 7
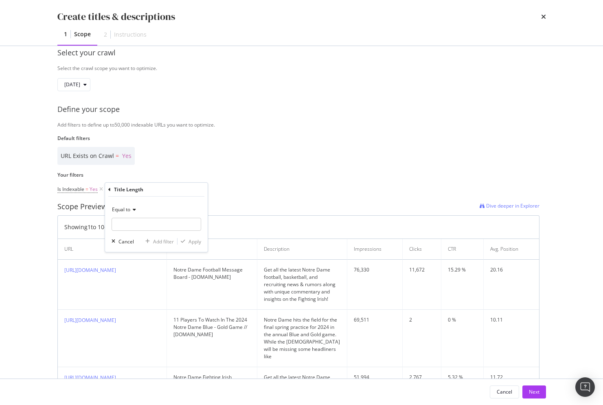
click at [134, 211] on icon "modal" at bounding box center [133, 209] width 6 height 5
click at [142, 249] on div "Less than" at bounding box center [157, 247] width 87 height 11
drag, startPoint x: 149, startPoint y: 225, endPoint x: 149, endPoint y: 231, distance: 6.1
click at [148, 226] on input "modal" at bounding box center [157, 224] width 90 height 13
type input "20"
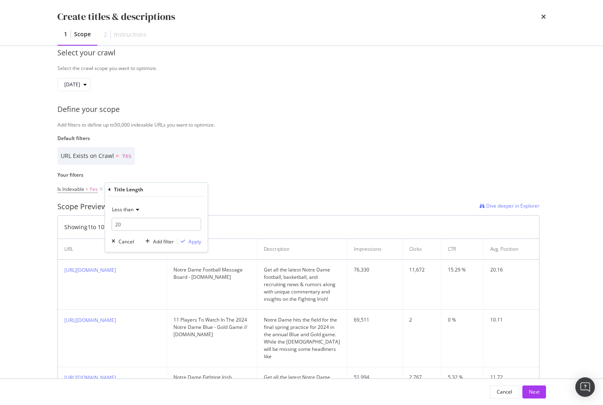
click at [198, 237] on div "Less than 20 Cancel Add filter Apply" at bounding box center [156, 224] width 103 height 55
click at [196, 240] on div "Apply" at bounding box center [195, 241] width 13 height 7
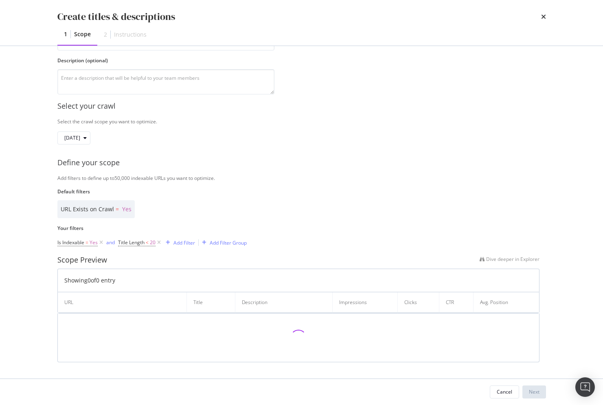
scroll to position [122, 0]
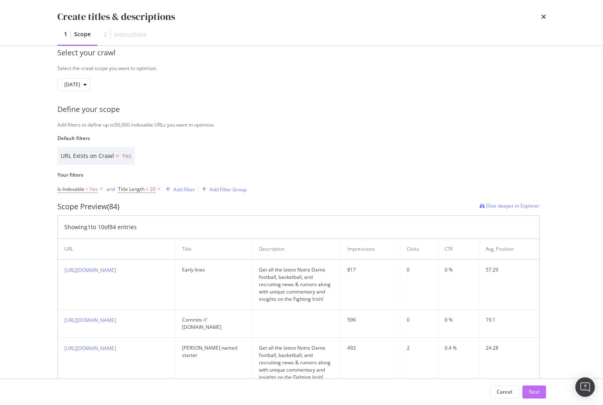
click at [530, 388] on div "Next" at bounding box center [534, 392] width 11 height 12
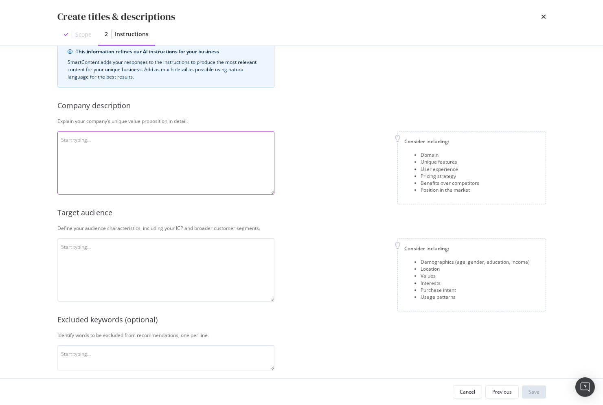
click at [204, 166] on textarea "modal" at bounding box center [165, 163] width 217 height 64
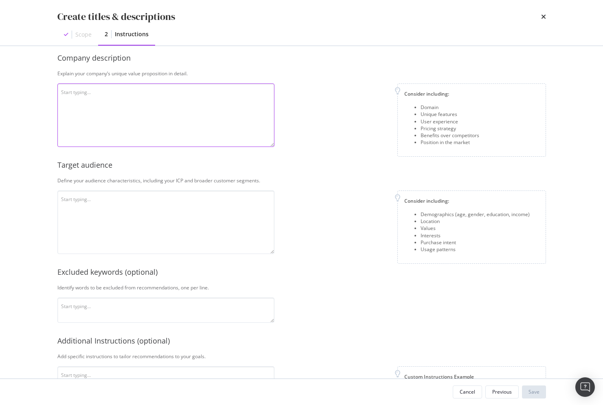
scroll to position [136, 0]
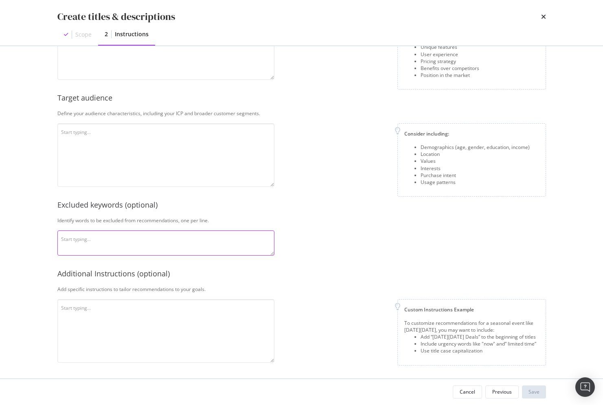
click at [200, 240] on textarea "modal" at bounding box center [165, 243] width 217 height 25
click at [184, 334] on textarea "modal" at bounding box center [165, 331] width 217 height 64
click at [248, 312] on textarea "modal" at bounding box center [165, 331] width 217 height 64
click at [500, 395] on div "Previous" at bounding box center [503, 392] width 20 height 7
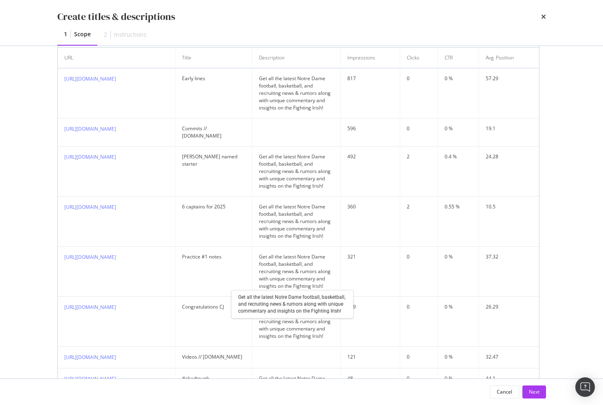
scroll to position [321, 0]
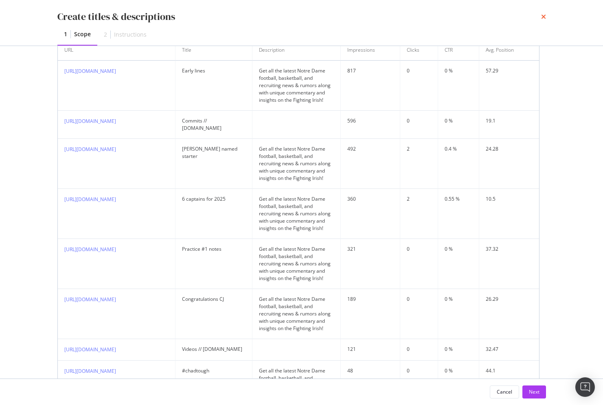
click at [541, 16] on icon "times" at bounding box center [543, 16] width 5 height 7
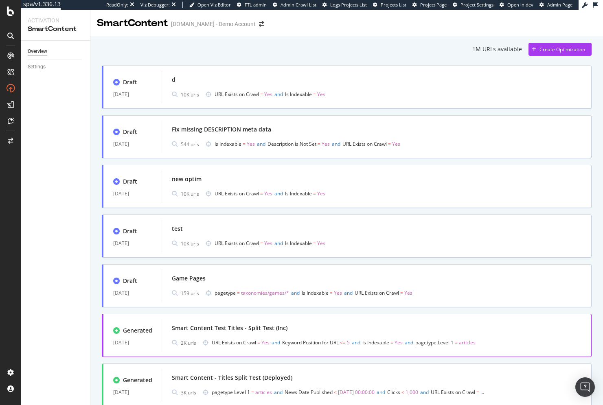
click at [309, 321] on div "Smart Content Test Titles - Split Test (Inc) 2K urls URL Exists on Crawl = Yes …" at bounding box center [377, 335] width 430 height 33
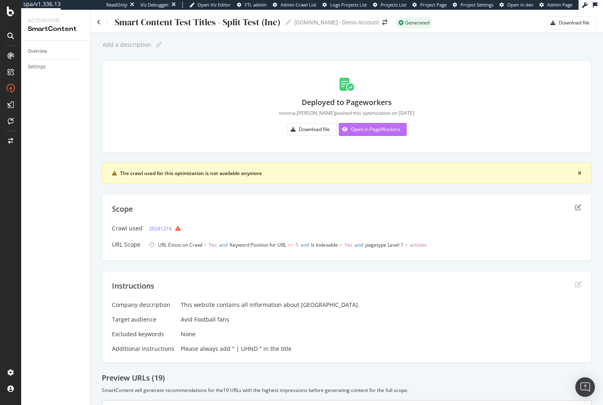
click at [378, 132] on div "Open in PageWorkers" at bounding box center [370, 129] width 62 height 12
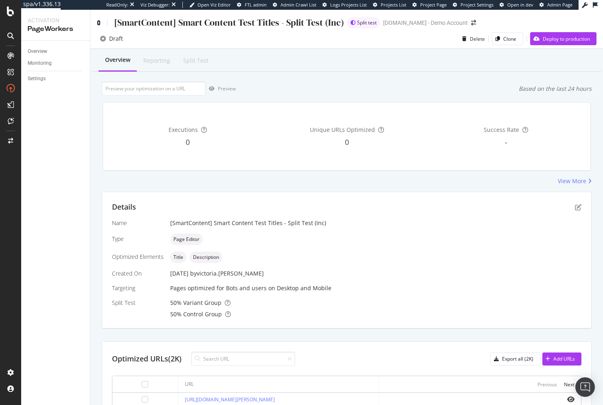
click at [97, 23] on icon at bounding box center [99, 23] width 4 height 6
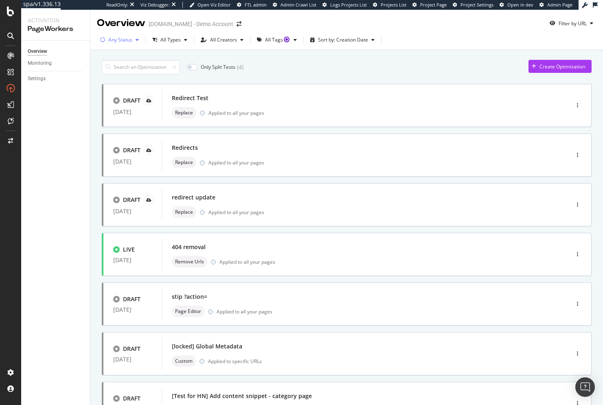
click at [136, 37] on icon "button" at bounding box center [137, 39] width 3 height 5
click at [122, 69] on div "Live" at bounding box center [118, 70] width 9 height 7
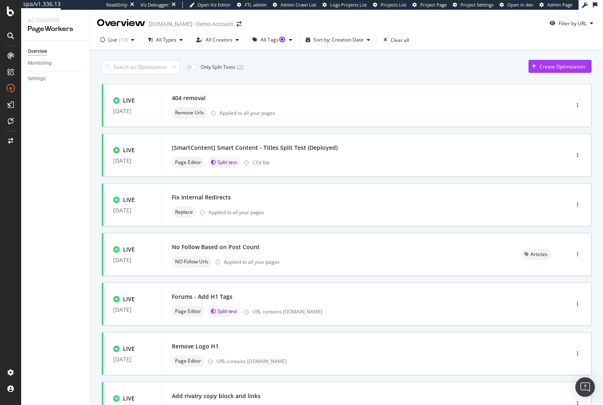
click at [40, 253] on div "Overview Monitoring Settings" at bounding box center [55, 223] width 69 height 365
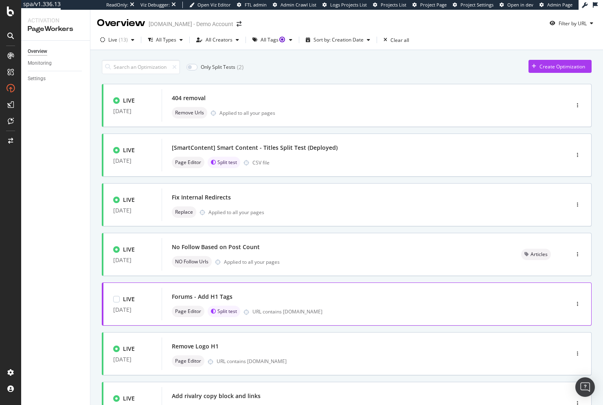
click at [330, 305] on div "Forums - Add H1 Tags Page Editor Split test URL contains forum.uhnd.com" at bounding box center [353, 304] width 363 height 26
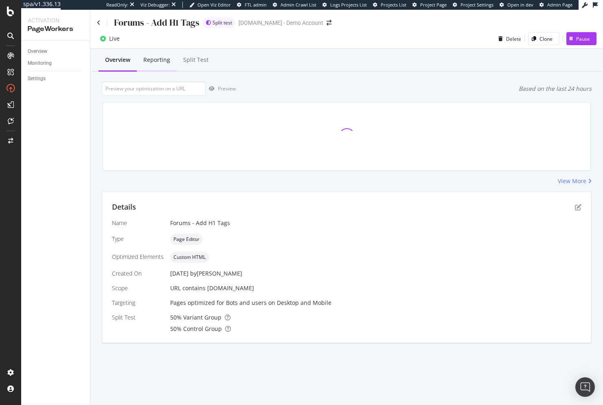
click at [154, 60] on div "Reporting" at bounding box center [156, 60] width 27 height 8
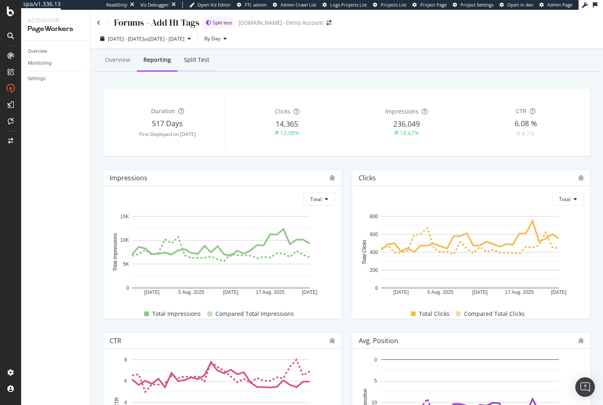
click at [191, 62] on div "Split Test" at bounding box center [196, 60] width 25 height 8
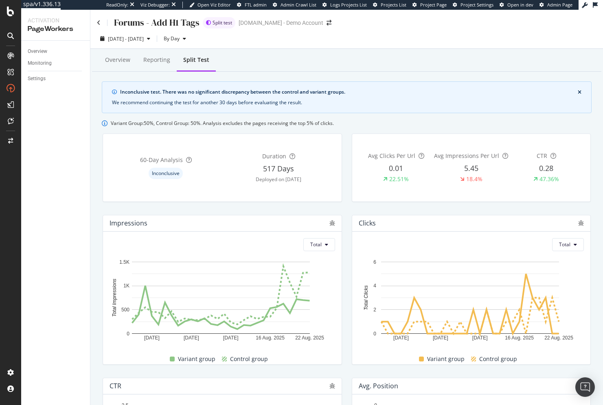
click at [95, 22] on div "Forums - Add H1 Tags Split test UHND.com - Demo Account" at bounding box center [346, 19] width 513 height 19
click at [97, 23] on icon at bounding box center [99, 23] width 4 height 6
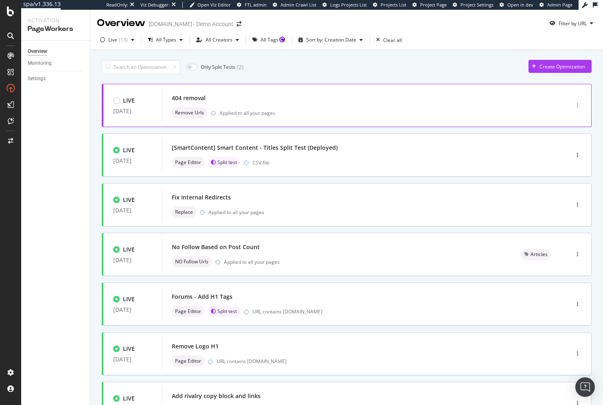
click at [574, 107] on div "button" at bounding box center [578, 105] width 8 height 5
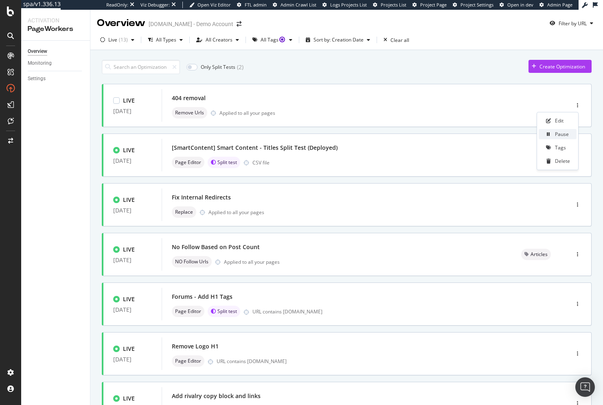
scroll to position [41, 0]
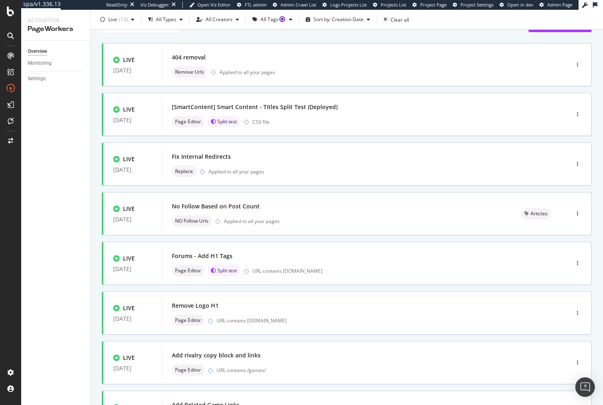
click at [592, 121] on div "Only Split Tests ( 2 ) Create Optimization LIVE 24 Jul. 2025 404 removal Remove…" at bounding box center [346, 297] width 513 height 577
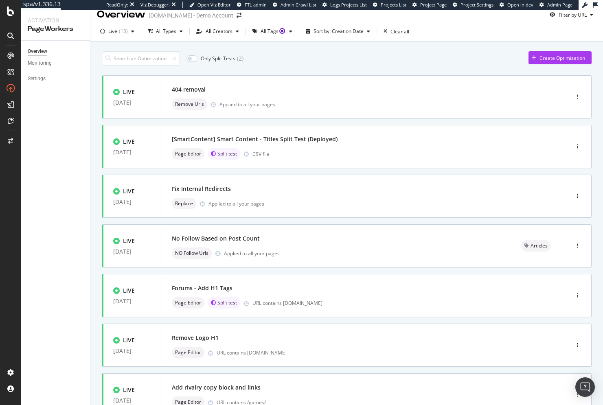
scroll to position [0, 0]
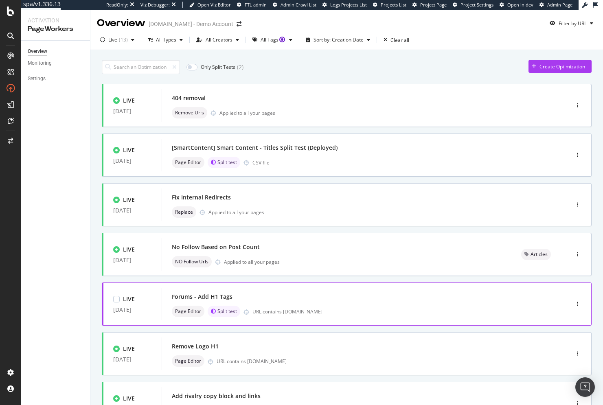
click at [361, 298] on div "Forums - Add H1 Tags" at bounding box center [353, 296] width 363 height 11
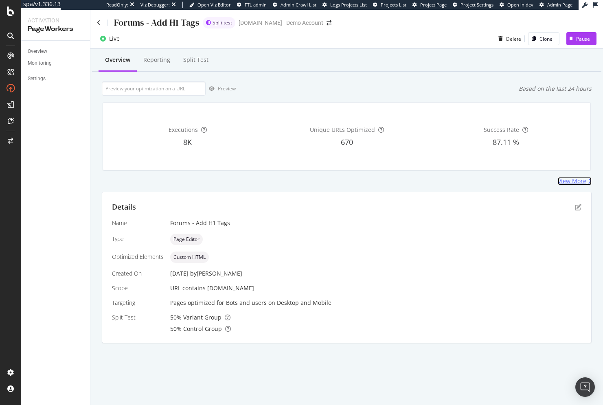
click at [579, 180] on div "View More" at bounding box center [572, 181] width 29 height 8
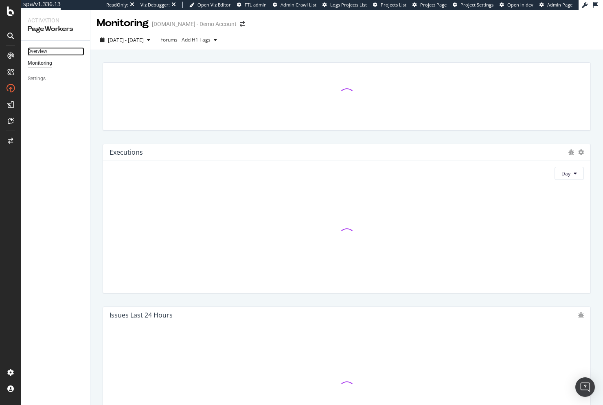
click at [41, 49] on div "Overview" at bounding box center [38, 51] width 20 height 9
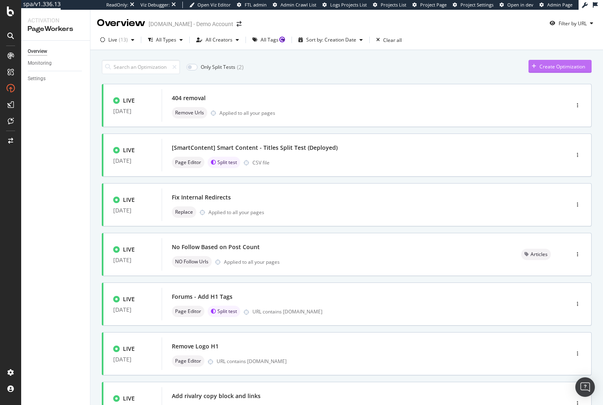
click at [581, 71] on button "Create Optimization" at bounding box center [560, 66] width 63 height 13
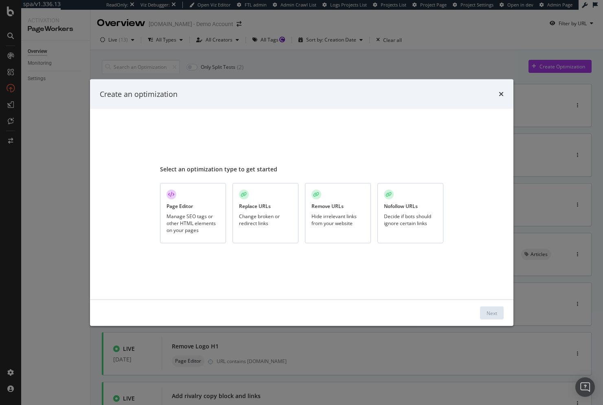
drag, startPoint x: 208, startPoint y: 209, endPoint x: 383, endPoint y: 296, distance: 195.0
click at [209, 209] on div "Page Editor Manage SEO tags or other HTML elements on your pages" at bounding box center [193, 213] width 66 height 61
click at [497, 313] on div "Next" at bounding box center [492, 313] width 11 height 7
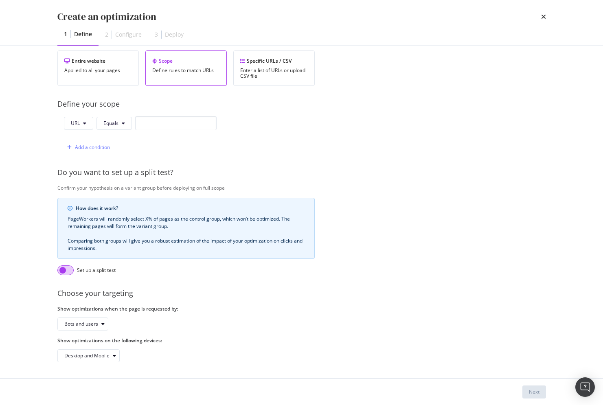
click at [64, 266] on input "modal" at bounding box center [65, 271] width 16 height 10
checkbox input "true"
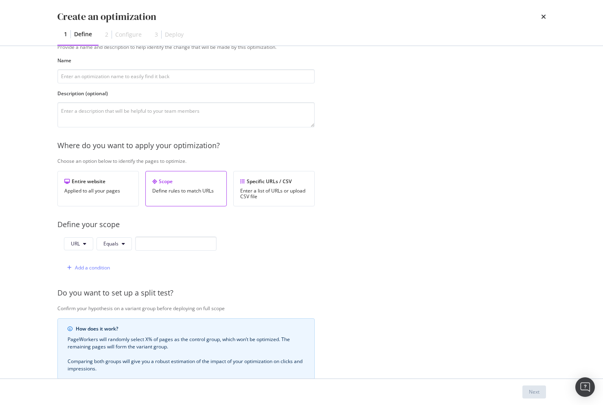
scroll to position [29, 0]
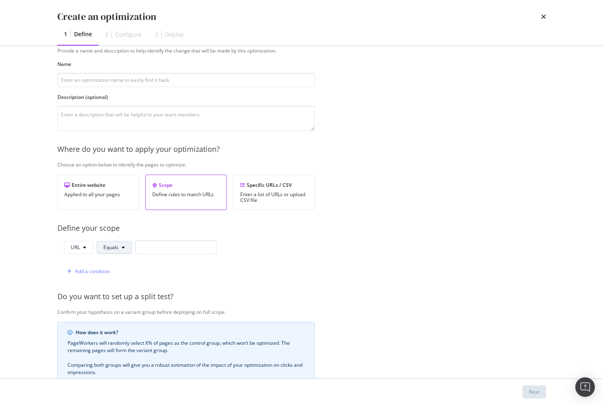
click at [122, 249] on icon "modal" at bounding box center [123, 247] width 3 height 5
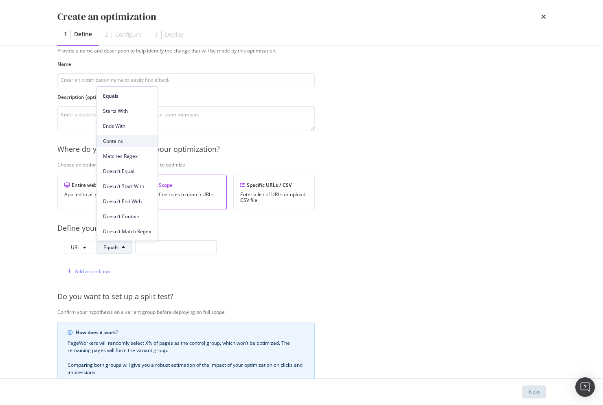
click at [122, 136] on div "Contains" at bounding box center [127, 141] width 61 height 12
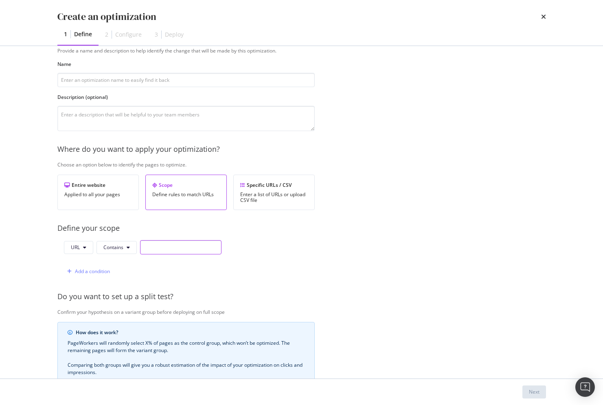
click at [169, 251] on input "modal" at bounding box center [180, 247] width 81 height 14
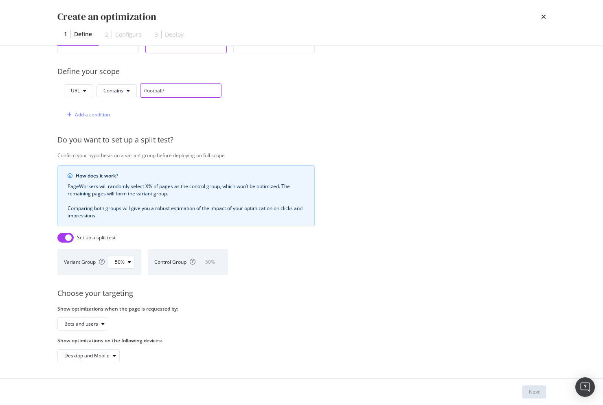
scroll to position [192, 0]
type input "/football/"
click at [124, 259] on div "50%" at bounding box center [125, 262] width 20 height 11
click at [127, 270] on div "95%" at bounding box center [123, 269] width 10 height 7
drag, startPoint x: 170, startPoint y: 86, endPoint x: 143, endPoint y: 87, distance: 26.9
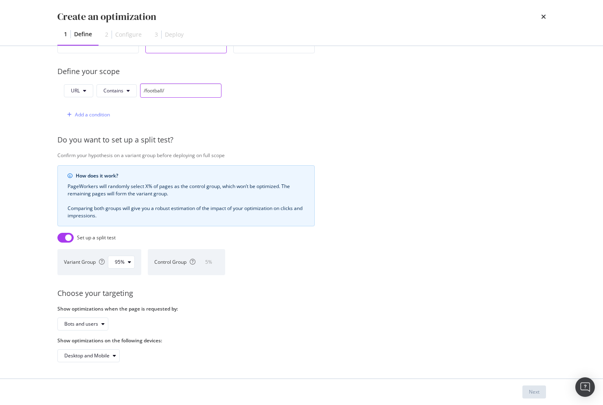
click at [143, 87] on input "/football/" at bounding box center [180, 91] width 81 height 14
click at [159, 111] on div "Add a condition" at bounding box center [143, 115] width 158 height 14
click at [543, 14] on icon "times" at bounding box center [543, 16] width 5 height 7
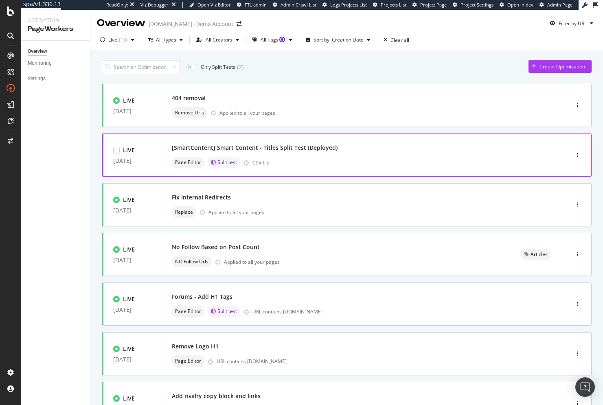
click at [369, 146] on div "[SmartContent] Smart Content - Titles Split Test (Deployed)" at bounding box center [353, 147] width 363 height 11
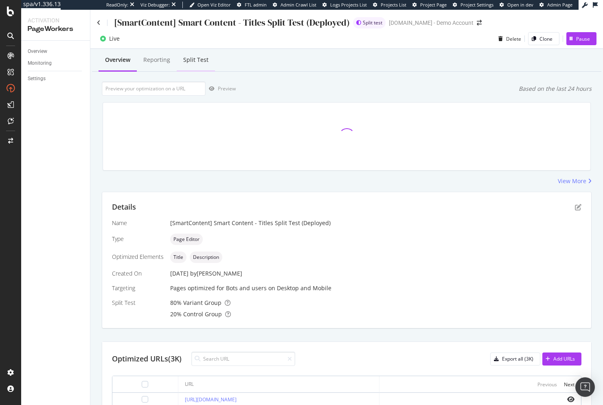
click at [195, 56] on div "Split Test" at bounding box center [195, 60] width 25 height 8
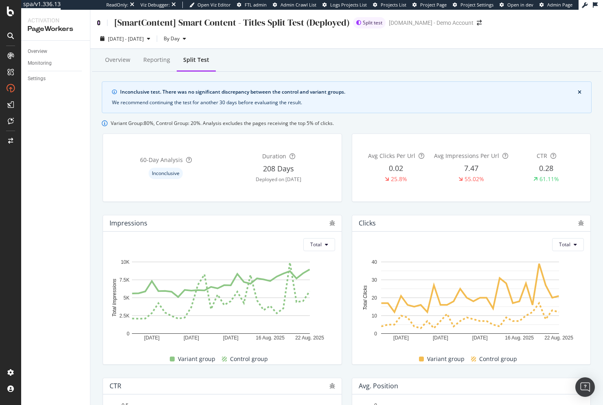
click at [99, 25] on icon at bounding box center [99, 23] width 4 height 6
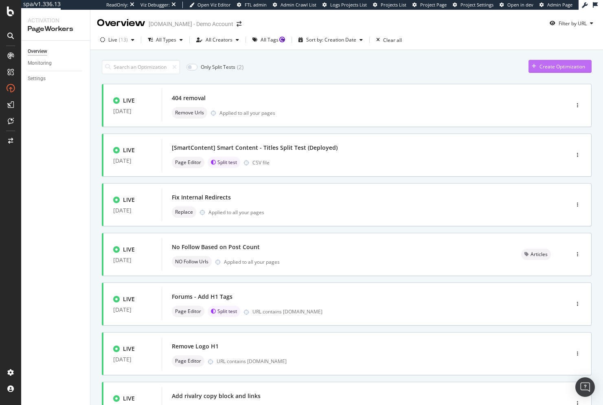
click at [560, 64] on div "Create Optimization" at bounding box center [563, 66] width 46 height 7
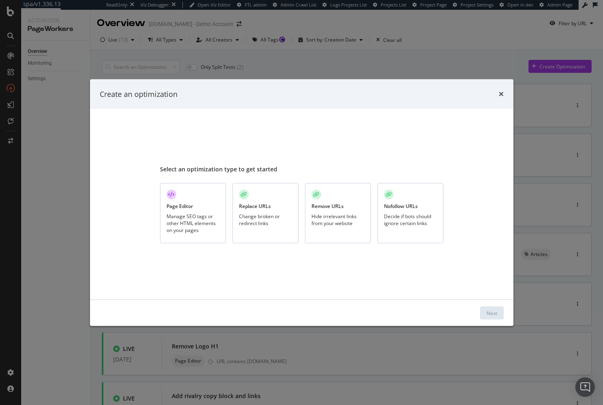
click at [207, 220] on div "Manage SEO tags or other HTML elements on your pages" at bounding box center [193, 223] width 53 height 21
click at [491, 311] on div "Next" at bounding box center [492, 313] width 11 height 7
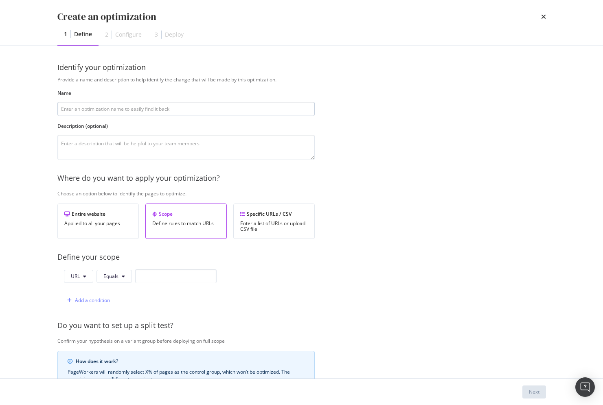
click at [202, 116] on input "modal" at bounding box center [185, 109] width 257 height 14
type input "test"
click at [397, 205] on div "Provide a name and description to help identify the change that will be made by…" at bounding box center [301, 296] width 489 height 440
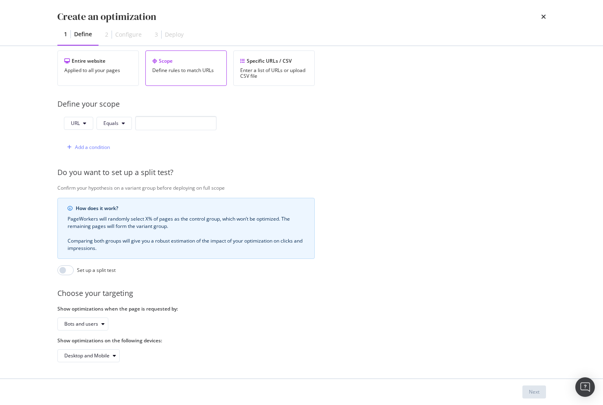
scroll to position [159, 0]
click at [99, 54] on div "Entire website Applied to all your pages" at bounding box center [97, 68] width 81 height 35
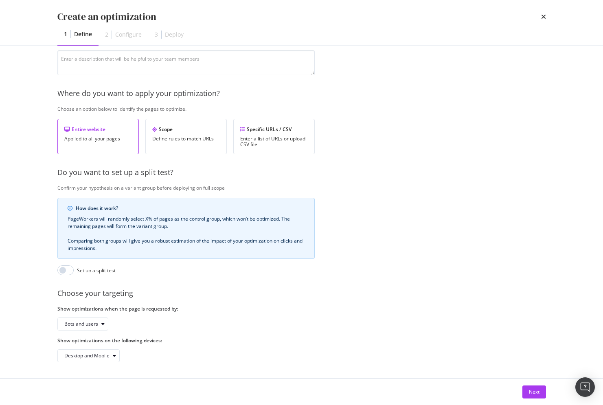
scroll to position [91, 0]
click at [536, 388] on div "Next" at bounding box center [534, 392] width 11 height 12
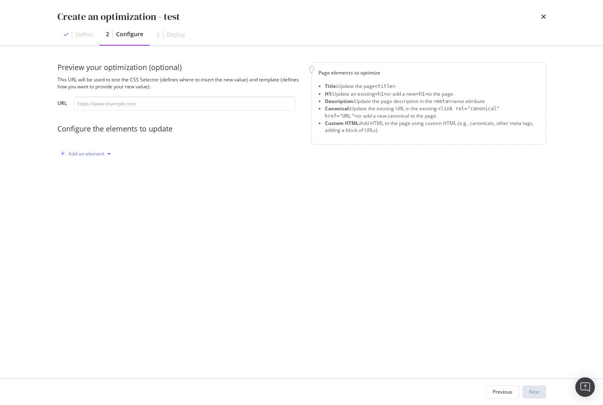
click at [108, 154] on icon "modal" at bounding box center [109, 154] width 3 height 5
click at [98, 225] on div "Custom HTML" at bounding box center [95, 223] width 32 height 7
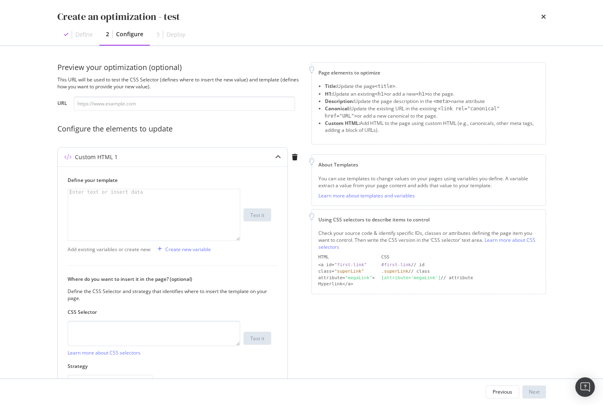
click at [127, 220] on div "modal" at bounding box center [154, 220] width 172 height 63
click at [546, 17] on icon "times" at bounding box center [543, 16] width 5 height 7
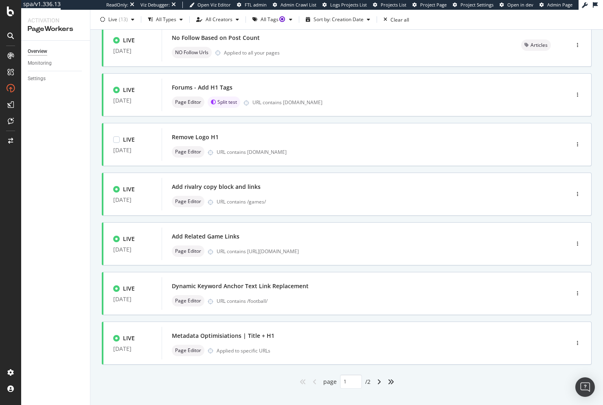
scroll to position [222, 0]
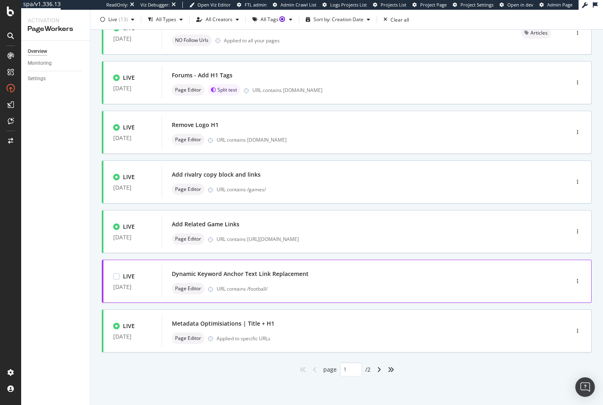
click at [316, 272] on div "Dynamic Keyword Anchor Text Link Replacement" at bounding box center [353, 273] width 363 height 11
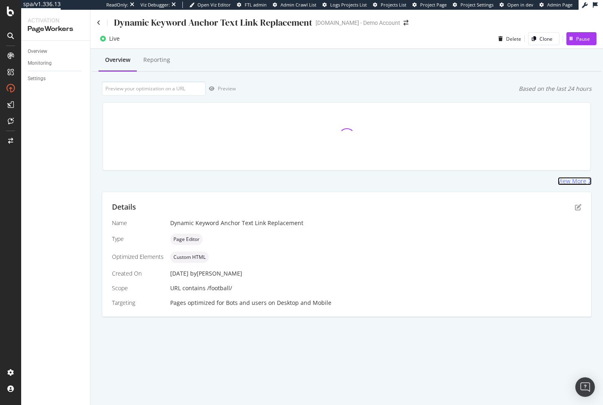
click at [583, 180] on div "View More" at bounding box center [572, 181] width 29 height 8
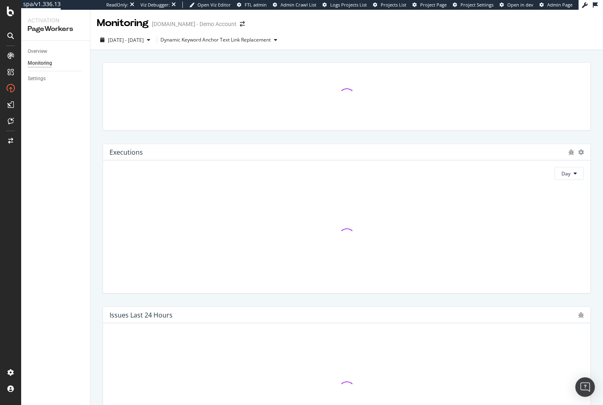
drag, startPoint x: 192, startPoint y: 189, endPoint x: 175, endPoint y: 189, distance: 16.7
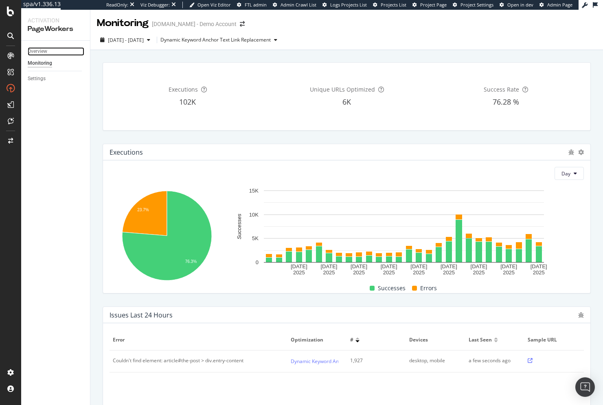
drag, startPoint x: 34, startPoint y: 53, endPoint x: 62, endPoint y: 63, distance: 29.7
click at [35, 52] on div "Overview" at bounding box center [38, 51] width 20 height 9
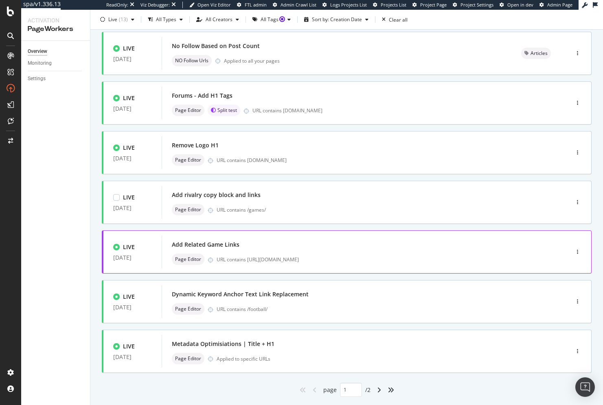
scroll to position [204, 0]
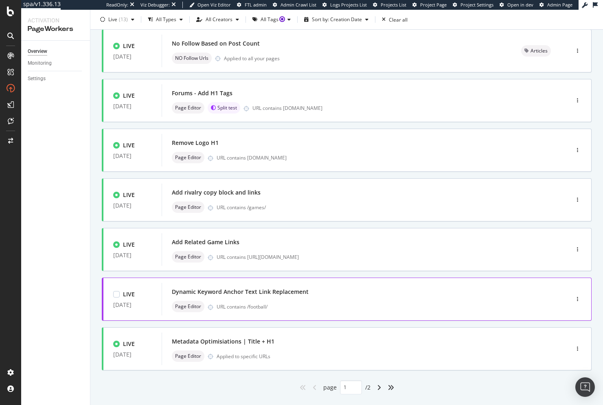
click at [507, 299] on div "Dynamic Keyword Anchor Text Link Replacement Page Editor URL contains /football/" at bounding box center [353, 299] width 363 height 26
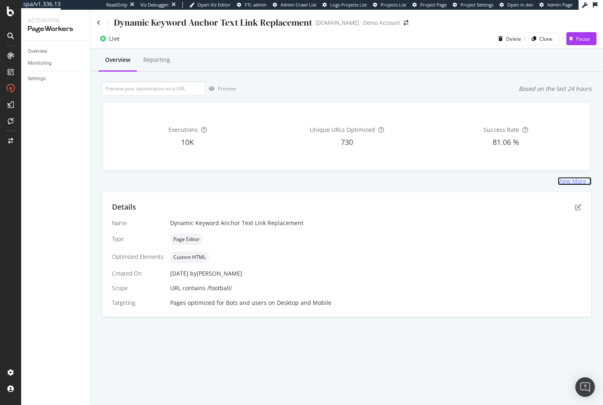
click at [579, 183] on div "View More" at bounding box center [572, 181] width 29 height 8
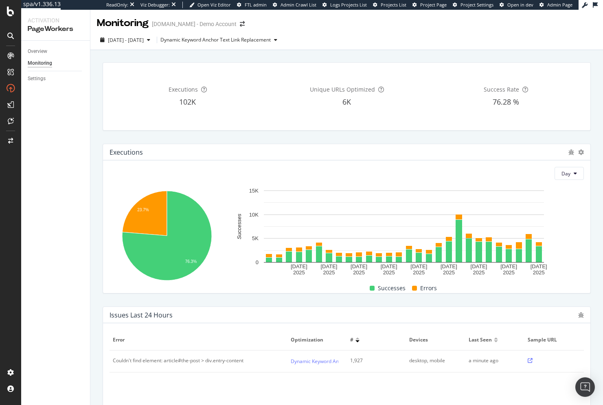
drag, startPoint x: 151, startPoint y: 134, endPoint x: 139, endPoint y: 127, distance: 13.9
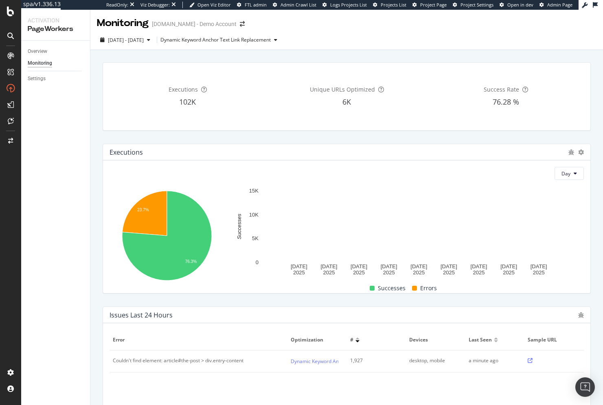
drag, startPoint x: 222, startPoint y: 141, endPoint x: 224, endPoint y: 134, distance: 6.2
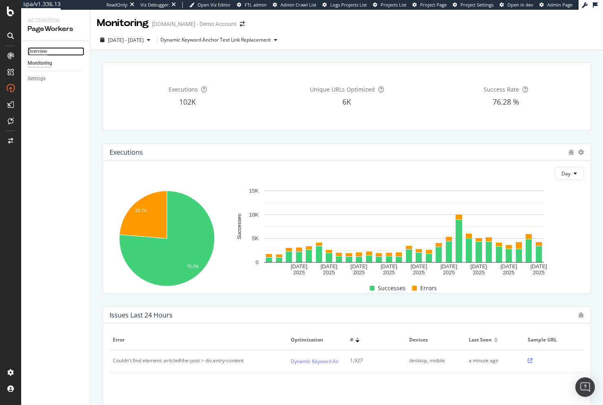
click at [38, 52] on div "Overview" at bounding box center [38, 51] width 20 height 9
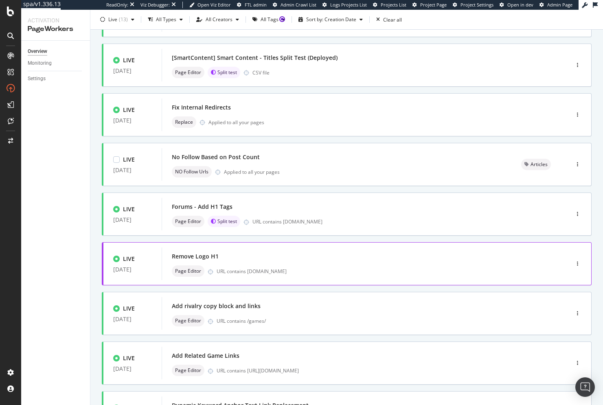
scroll to position [122, 0]
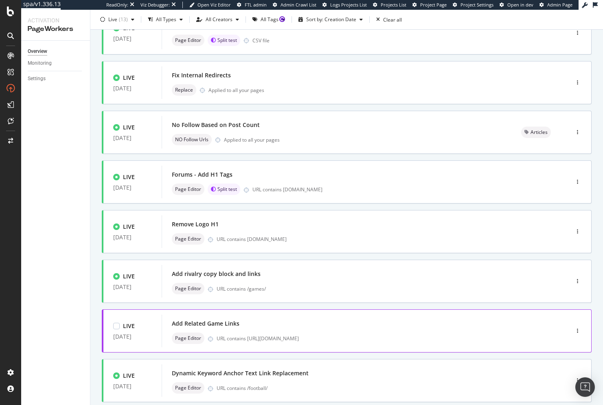
click at [333, 327] on div "Add Related Game Links" at bounding box center [353, 323] width 363 height 11
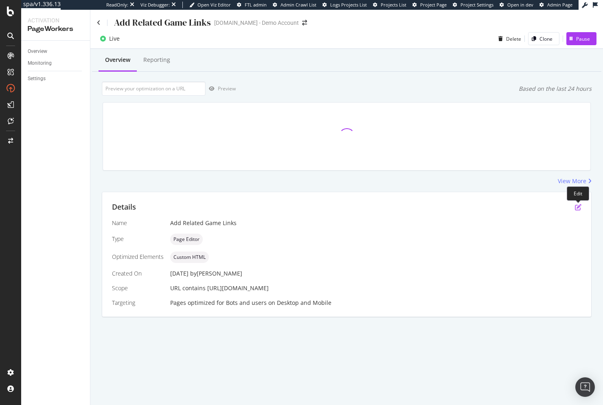
click at [579, 205] on icon "pen-to-square" at bounding box center [578, 207] width 7 height 7
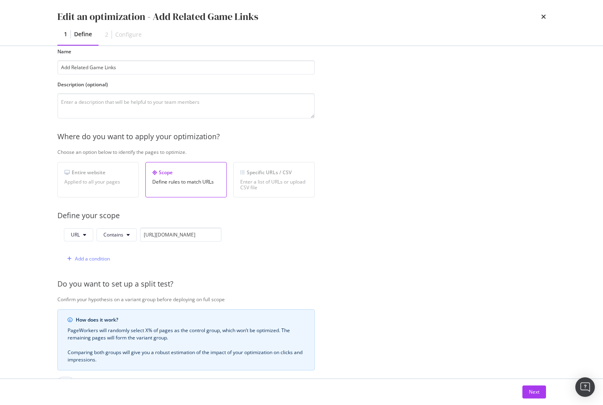
scroll to position [159, 0]
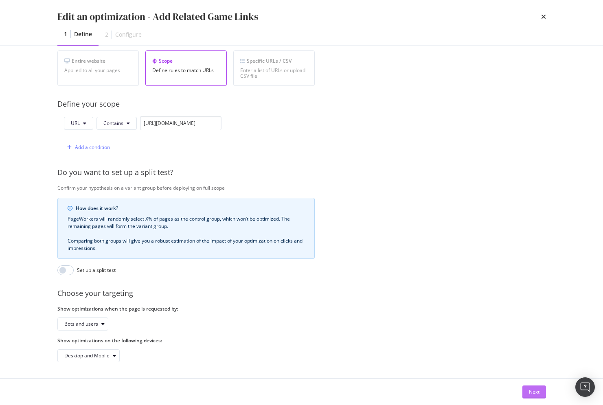
click at [525, 394] on button "Next" at bounding box center [535, 392] width 24 height 13
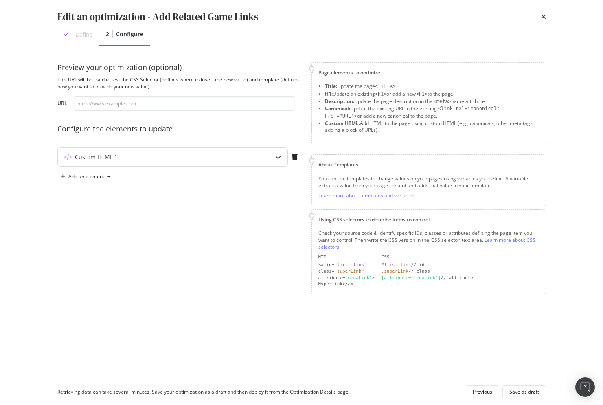
click at [275, 160] on div "modal" at bounding box center [278, 157] width 19 height 19
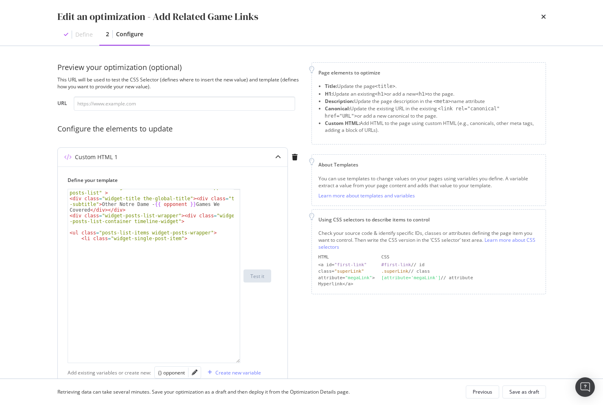
drag, startPoint x: 237, startPoint y: 239, endPoint x: 238, endPoint y: 361, distance: 122.2
click at [238, 361] on div "< div id = "related-game-links" class = "container-wrapper widget posts-list" >…" at bounding box center [154, 276] width 173 height 174
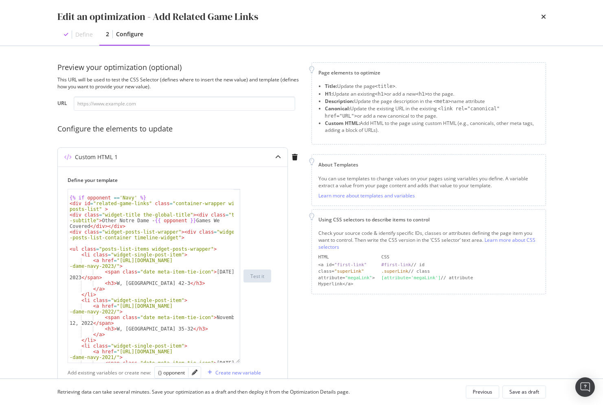
type textarea "<div class="widget-title the-global-title"><div class="the-subtitle">Other Notr…"
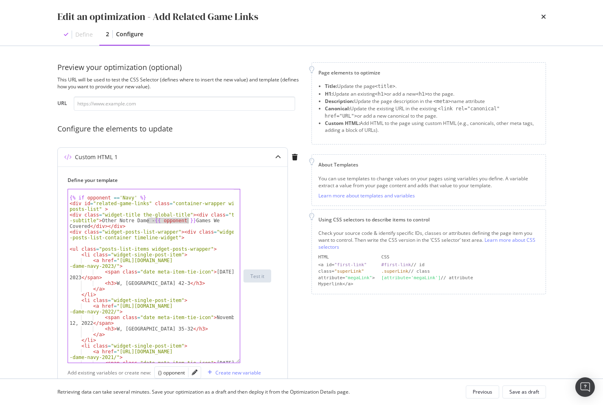
drag, startPoint x: 148, startPoint y: 222, endPoint x: 187, endPoint y: 220, distance: 38.7
click at [187, 220] on div "{% if opponent == 'Navy' %} < div id = "related-game-links" class = "container-…" at bounding box center [151, 284] width 166 height 191
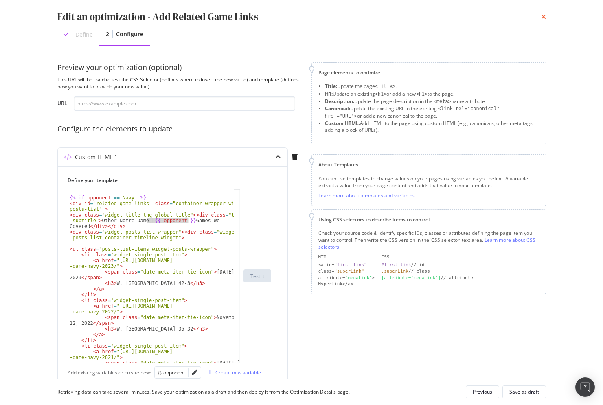
click at [542, 18] on icon "times" at bounding box center [543, 16] width 5 height 7
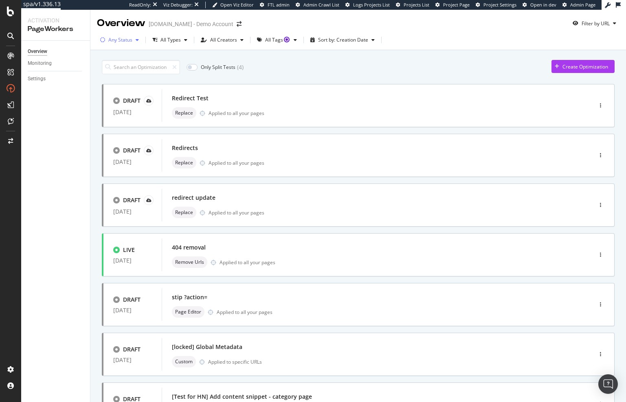
click at [119, 39] on div "Any Status" at bounding box center [120, 39] width 24 height 5
click at [117, 69] on div "Live" at bounding box center [118, 70] width 9 height 7
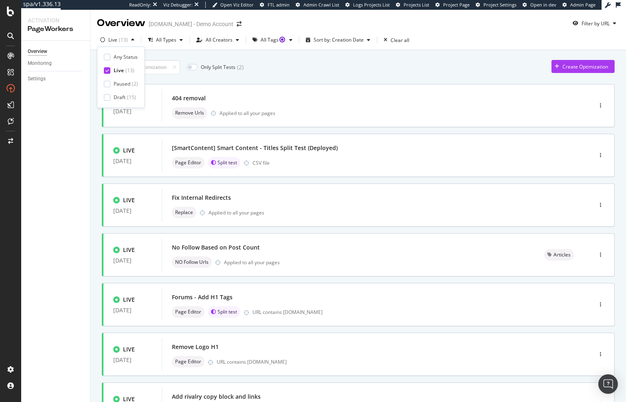
click at [290, 62] on div "Only Split Tests ( 2 ) Create Optimization" at bounding box center [358, 67] width 513 height 14
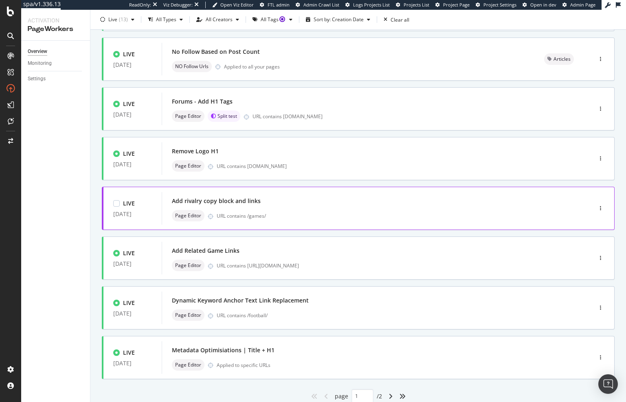
scroll to position [204, 0]
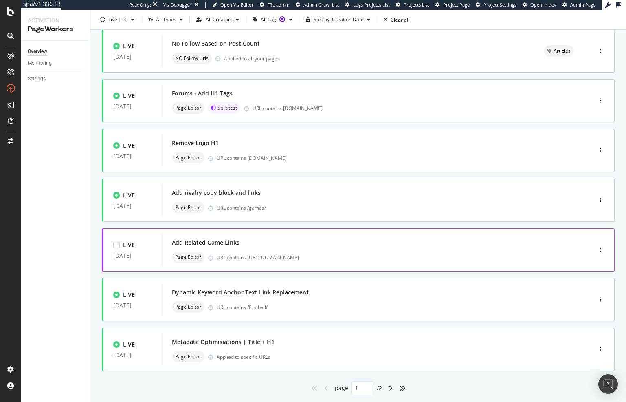
click at [250, 240] on div "Add Related Game Links" at bounding box center [365, 242] width 386 height 11
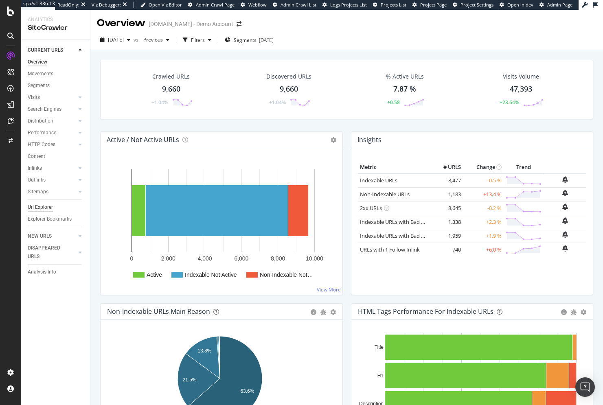
click at [43, 210] on div "Url Explorer" at bounding box center [40, 207] width 25 height 9
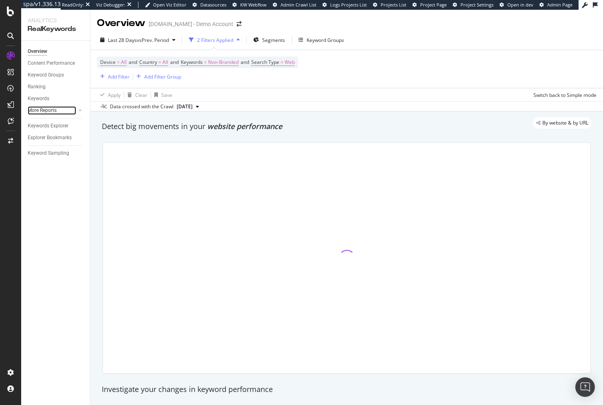
click at [63, 113] on link "More Reports" at bounding box center [52, 110] width 48 height 9
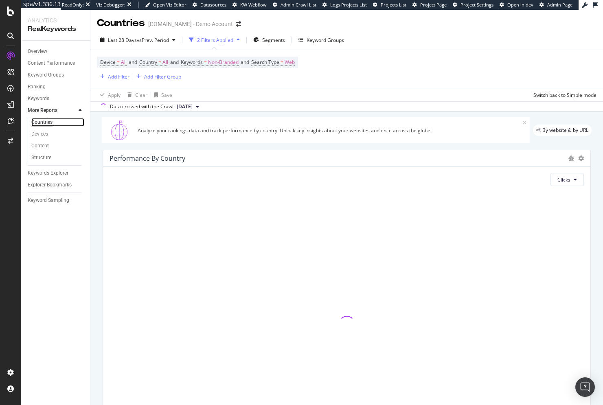
click at [46, 123] on div "Countries" at bounding box center [41, 122] width 21 height 9
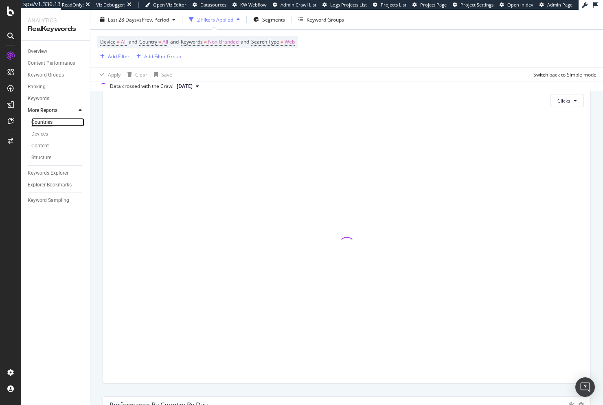
scroll to position [81, 0]
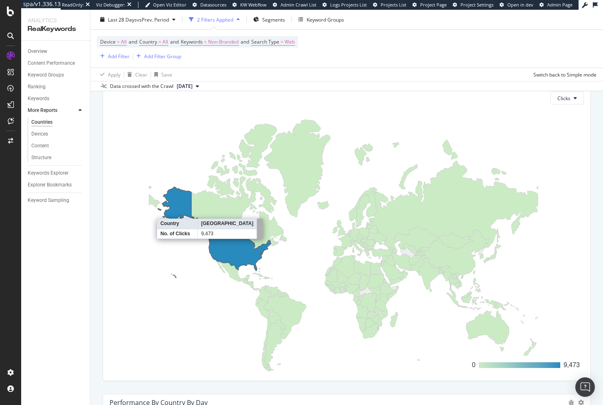
click at [247, 253] on icon at bounding box center [214, 232] width 113 height 91
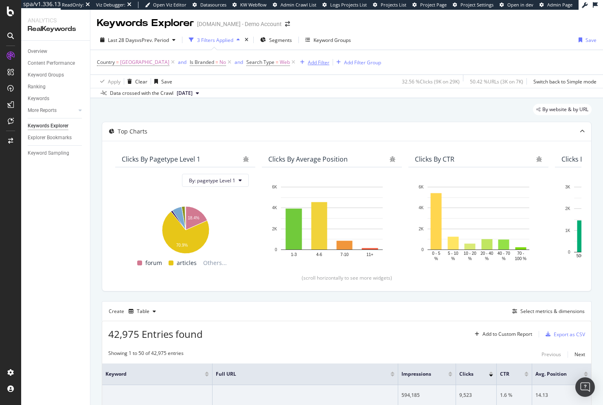
click at [321, 64] on div "Add Filter" at bounding box center [319, 62] width 22 height 7
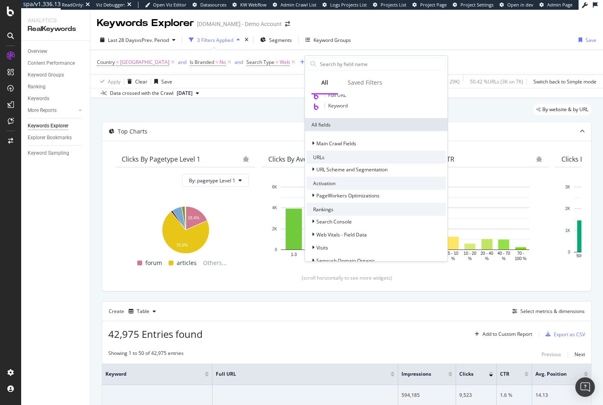
scroll to position [122, 0]
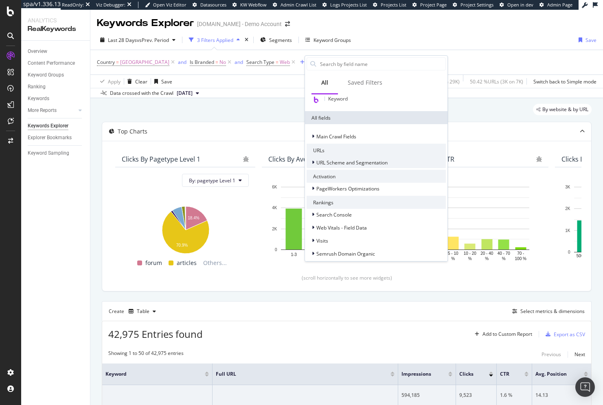
click at [387, 166] on div "URL Scheme and Segmentation" at bounding box center [347, 162] width 81 height 8
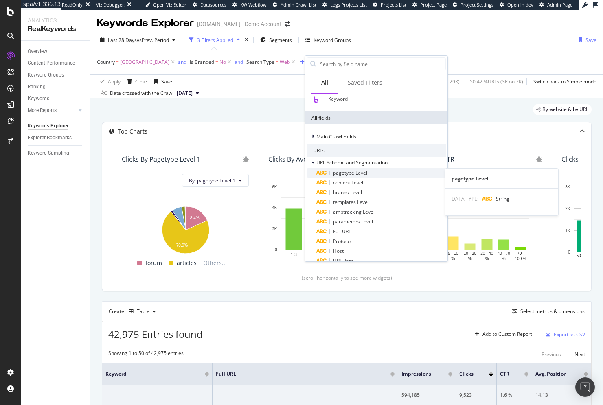
click at [371, 173] on div "pagetype Level" at bounding box center [382, 173] width 130 height 10
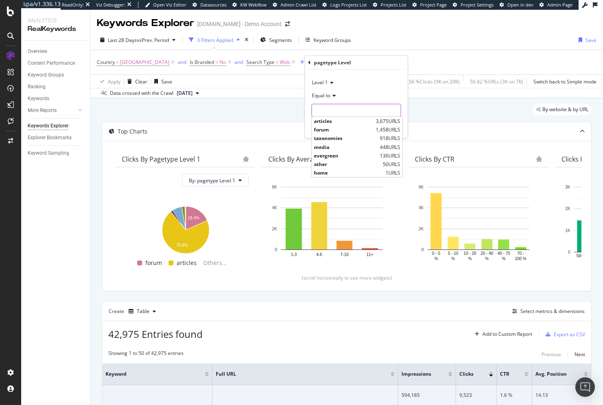
click at [347, 109] on input "text" at bounding box center [356, 110] width 89 height 13
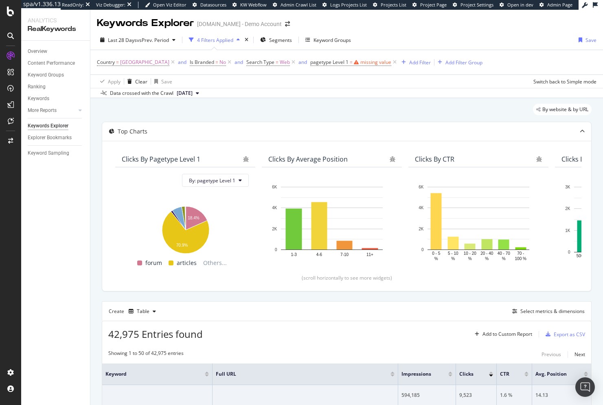
click at [424, 109] on div "By website & by URL" at bounding box center [347, 113] width 490 height 18
click at [398, 63] on icon at bounding box center [395, 62] width 7 height 8
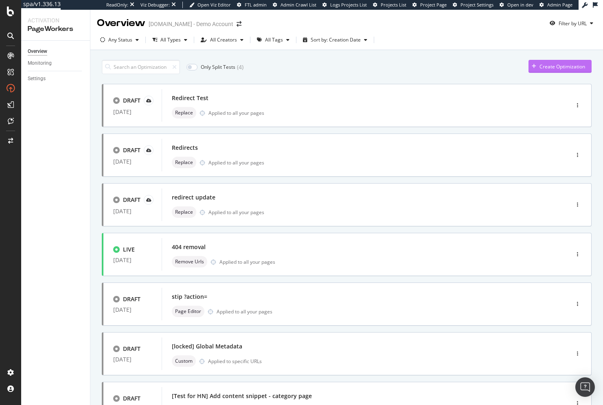
click at [544, 65] on div "Create Optimization" at bounding box center [563, 66] width 46 height 7
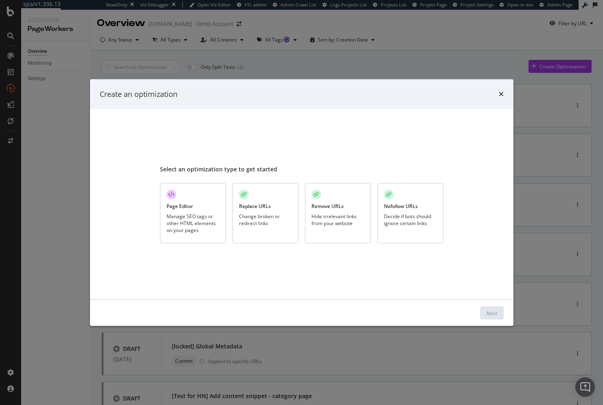
click at [264, 235] on div "Replace URLs Change broken or redirect links" at bounding box center [266, 213] width 66 height 61
click at [494, 314] on div "Next" at bounding box center [492, 313] width 11 height 7
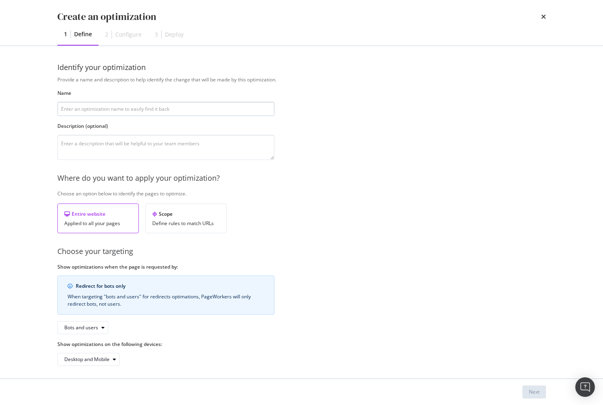
click at [168, 111] on input "modal" at bounding box center [165, 109] width 217 height 14
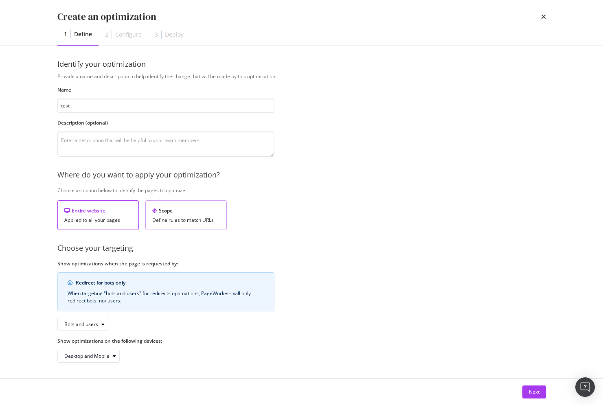
scroll to position [4, 0]
type input "test"
click at [193, 225] on div "Scope Define rules to match URLs" at bounding box center [185, 215] width 81 height 30
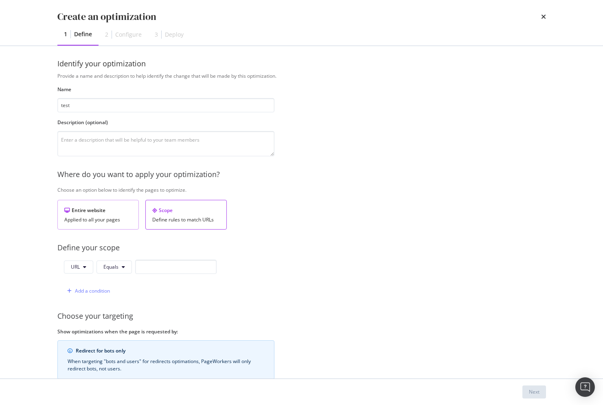
click at [106, 219] on div "Applied to all your pages" at bounding box center [98, 220] width 68 height 6
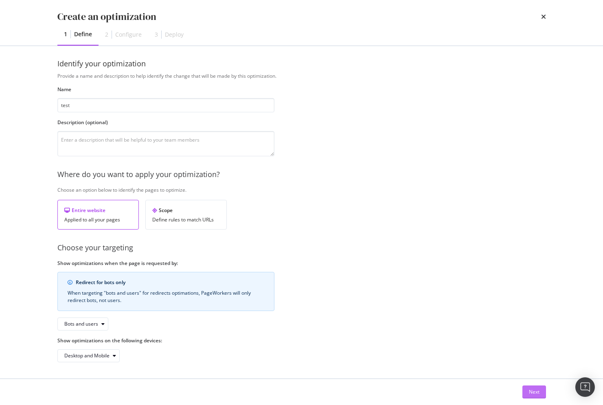
click at [532, 395] on div "Next" at bounding box center [534, 392] width 11 height 7
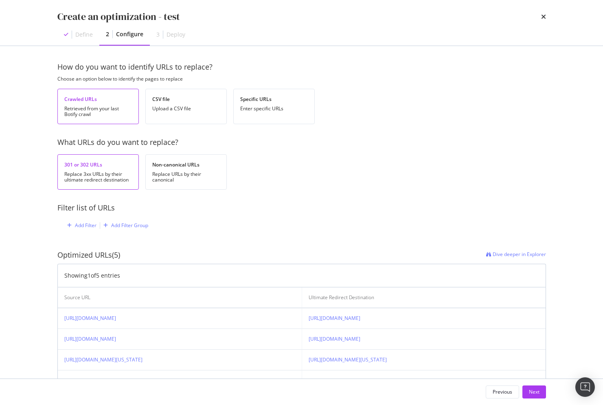
scroll to position [0, 0]
click at [283, 121] on div "Specific URLs Enter specific URLs" at bounding box center [273, 106] width 81 height 35
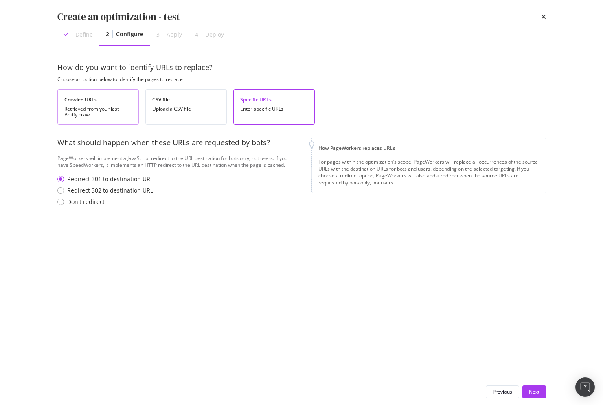
click at [110, 106] on div "Retrieved from your last Botify crawl" at bounding box center [98, 111] width 68 height 11
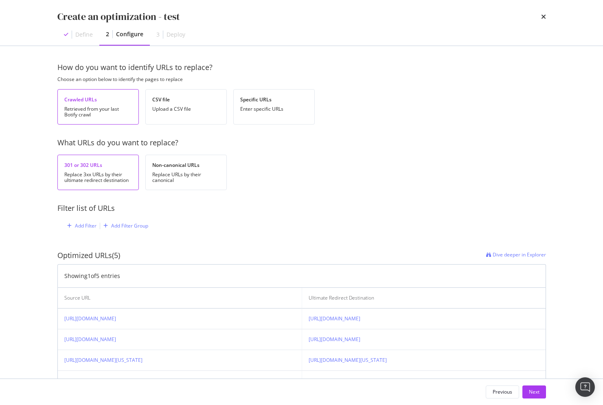
click at [545, 15] on icon "times" at bounding box center [543, 16] width 5 height 7
